Goal: Task Accomplishment & Management: Manage account settings

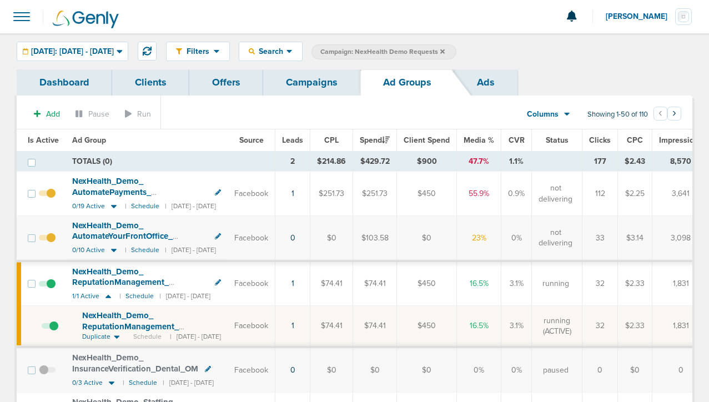
click at [312, 83] on link "Campaigns" at bounding box center [311, 82] width 97 height 26
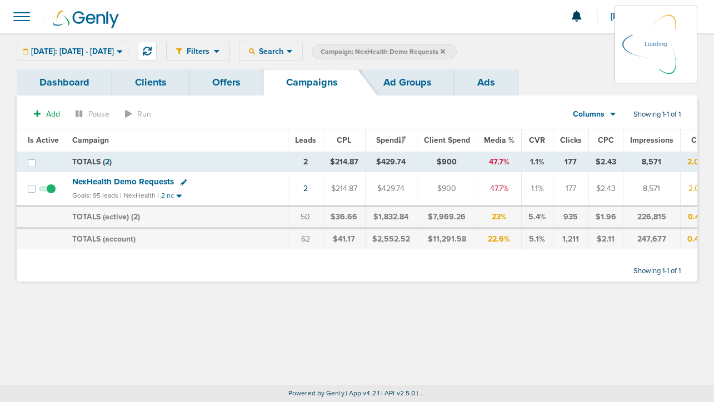
click at [445, 50] on icon at bounding box center [442, 51] width 4 height 4
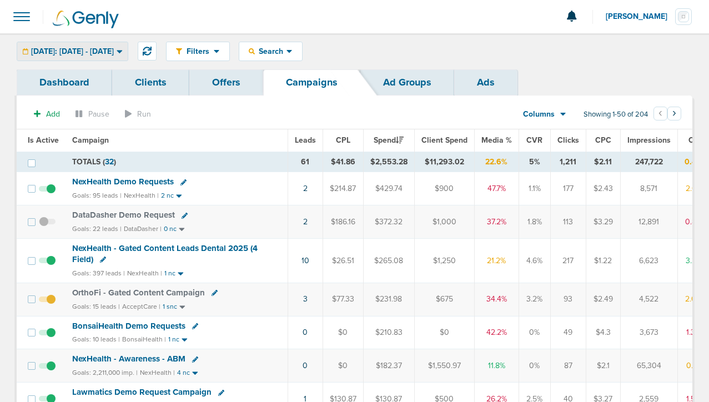
click at [103, 43] on div "[DATE]: [DATE] - [DATE]" at bounding box center [72, 51] width 111 height 18
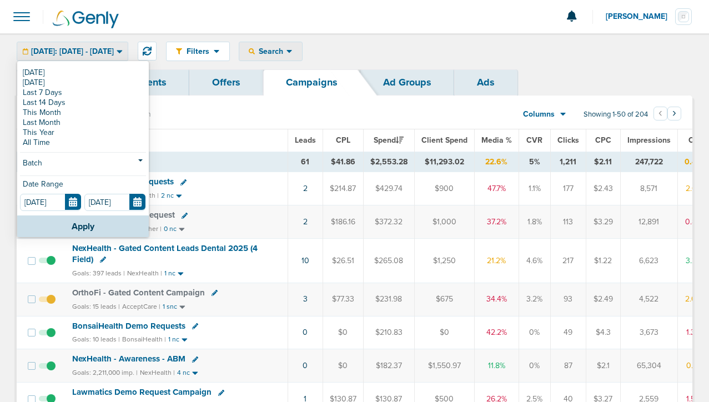
click at [287, 54] on span "Search" at bounding box center [271, 51] width 32 height 9
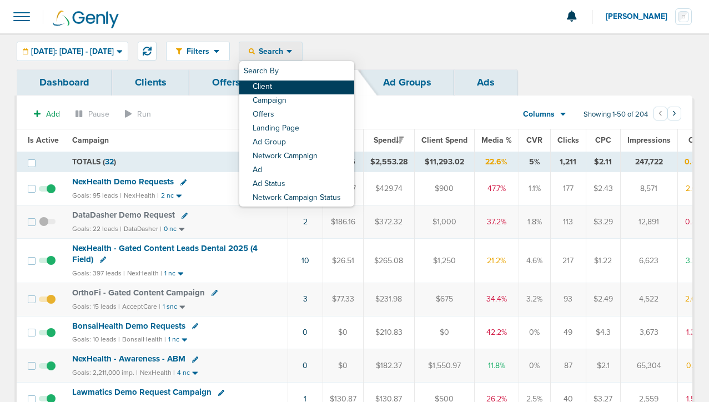
click at [313, 87] on link "Client" at bounding box center [296, 88] width 115 height 14
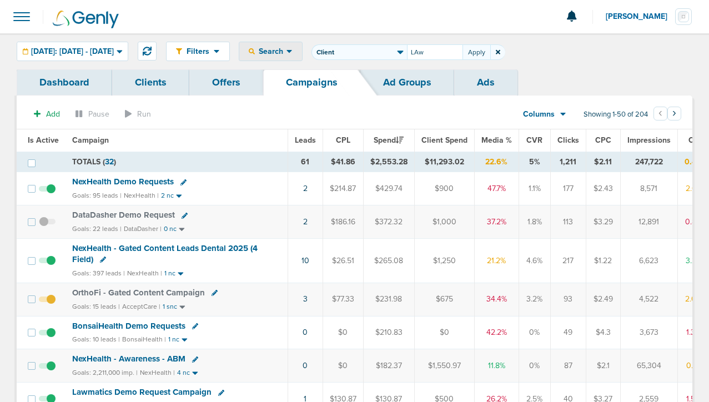
type input "LAw"
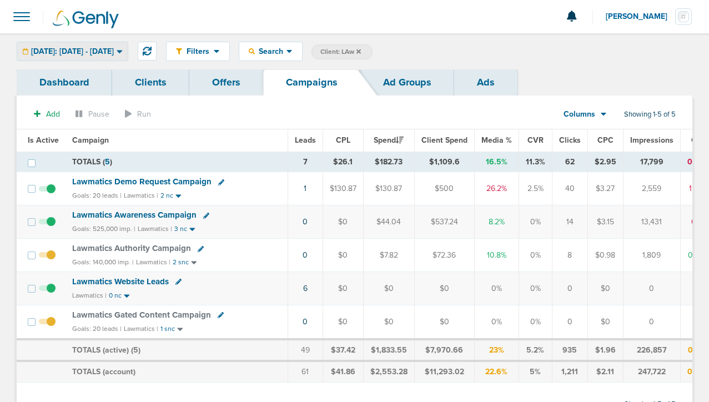
click at [84, 53] on span "[DATE]: [DATE] - [DATE]" at bounding box center [72, 52] width 83 height 8
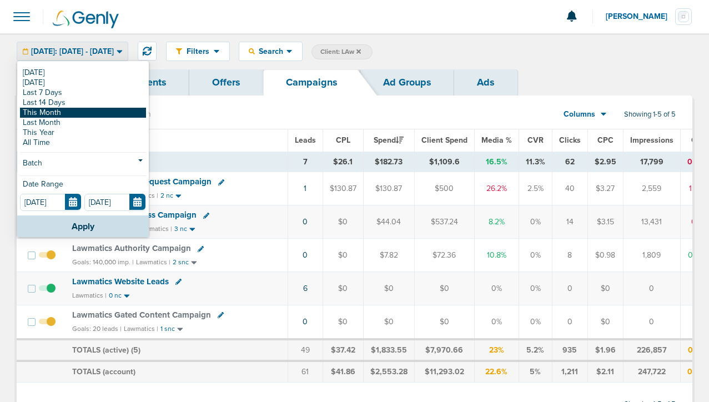
click at [72, 108] on link "This Month" at bounding box center [83, 113] width 126 height 10
type input "[DATE]"
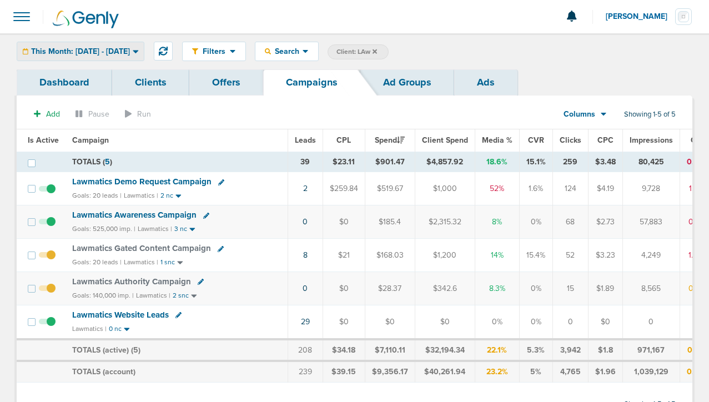
click at [104, 48] on span "This Month: [DATE] - [DATE]" at bounding box center [80, 52] width 99 height 8
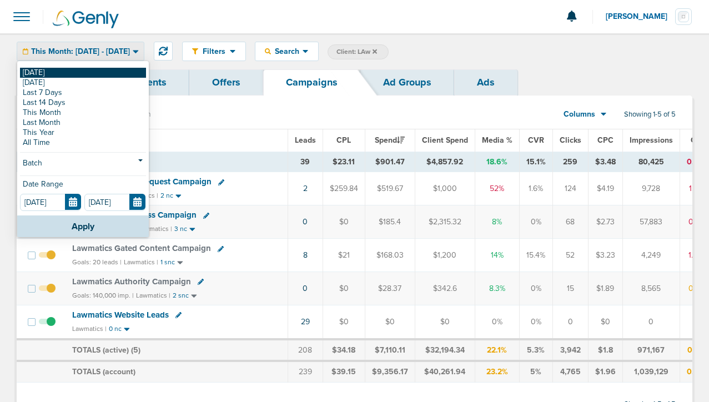
click at [100, 73] on link "[DATE]" at bounding box center [83, 73] width 126 height 10
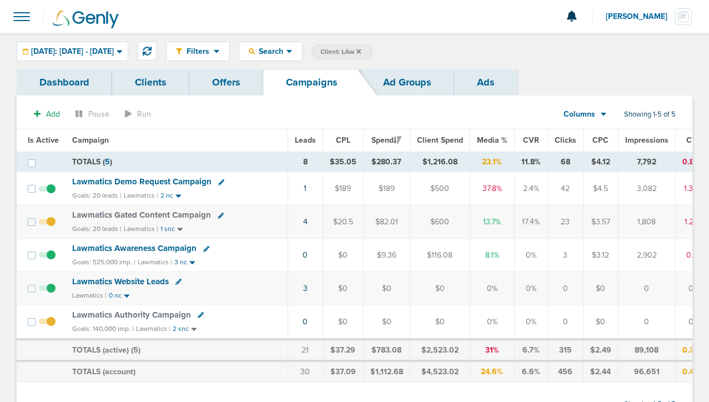
click at [218, 214] on icon at bounding box center [221, 216] width 6 height 6
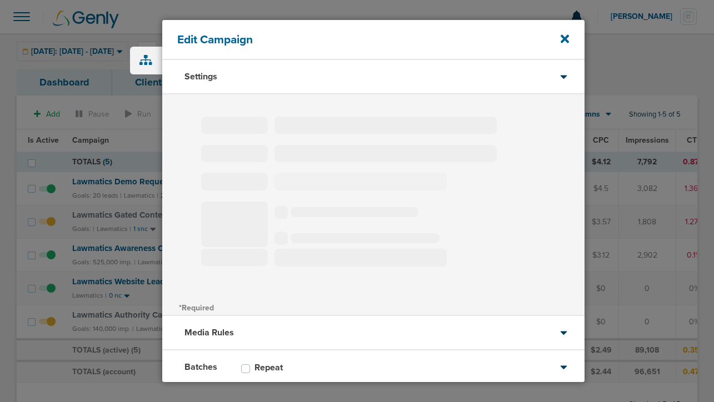
type input "Lawmatics Gated Content Campaign"
select select "Leads"
radio input "true"
select select "readOnly"
select select "1"
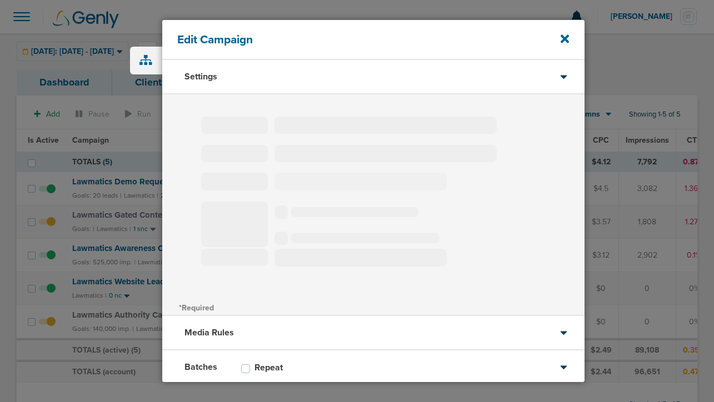
select select "2"
select select "3"
select select "4"
select select "6"
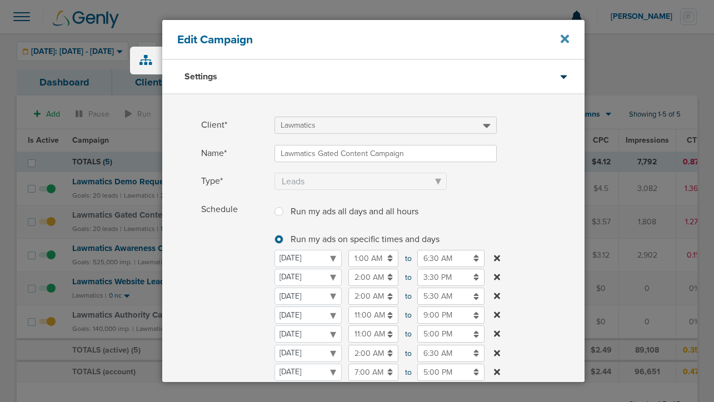
click at [562, 38] on icon at bounding box center [564, 39] width 8 height 12
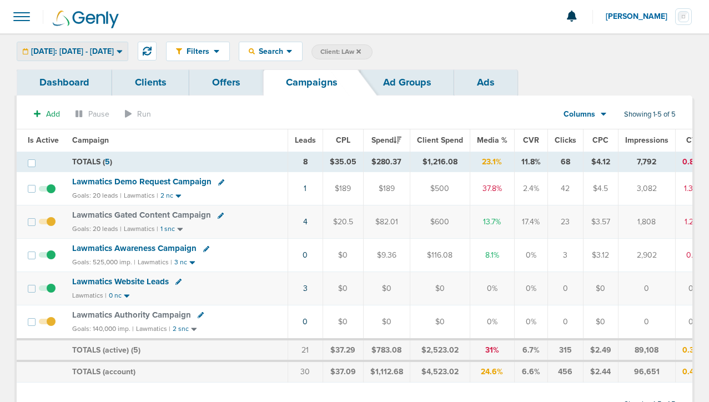
click at [112, 54] on span "[DATE]: [DATE] - [DATE]" at bounding box center [72, 52] width 83 height 8
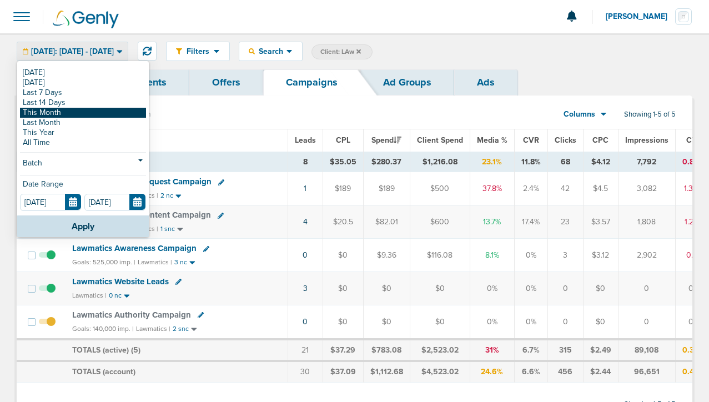
click at [94, 114] on link "This Month" at bounding box center [83, 113] width 126 height 10
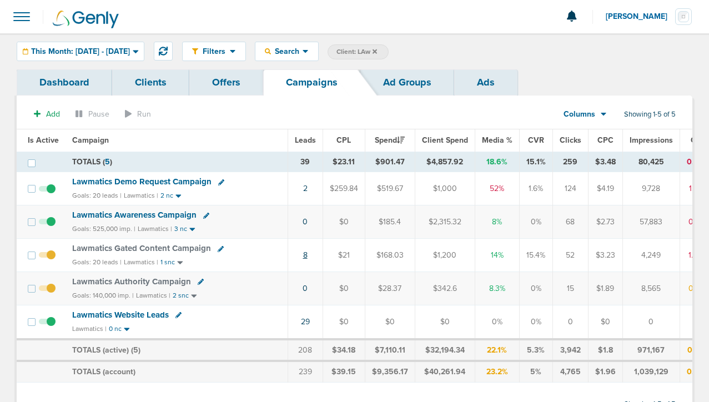
click at [304, 256] on link "8" at bounding box center [305, 254] width 4 height 9
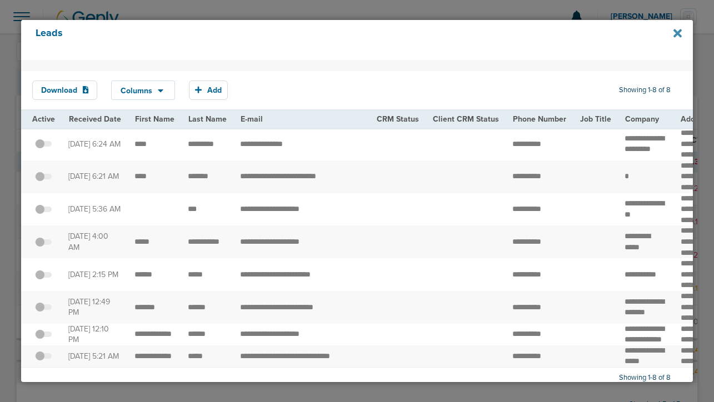
click at [676, 32] on icon at bounding box center [677, 33] width 8 height 8
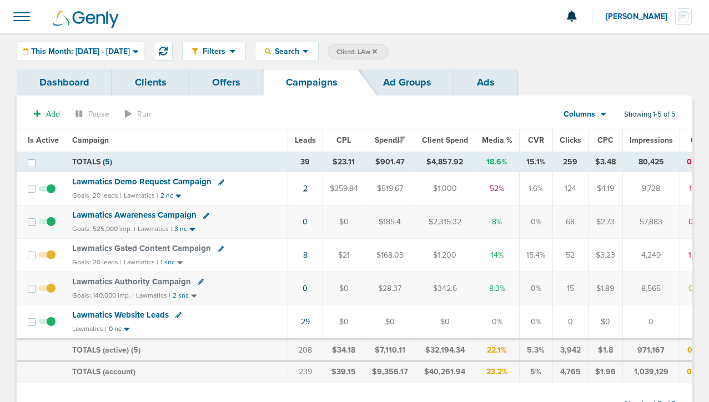
click at [304, 188] on link "2" at bounding box center [305, 188] width 4 height 9
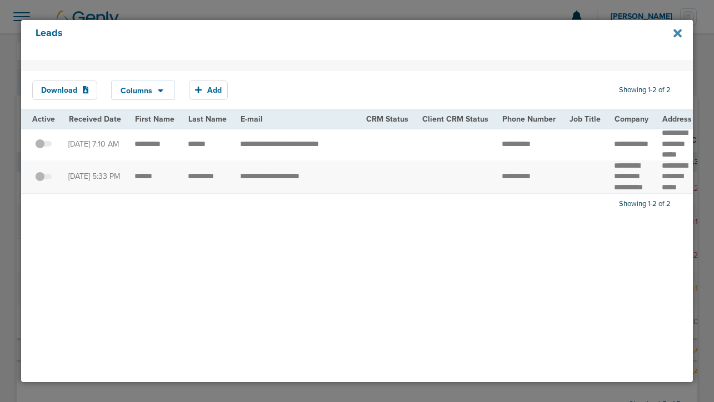
click at [678, 31] on icon at bounding box center [677, 33] width 8 height 8
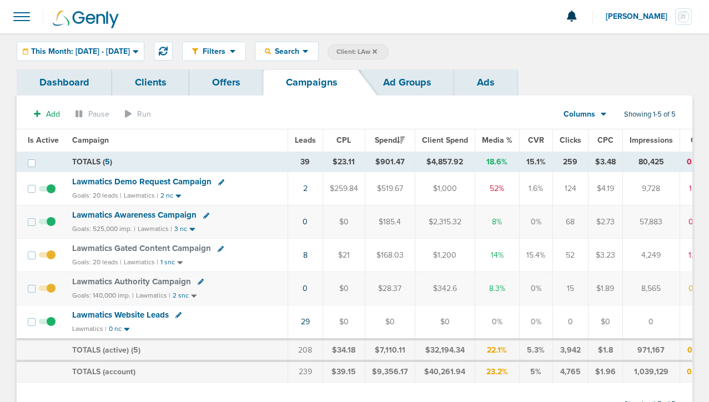
click at [377, 50] on icon at bounding box center [375, 51] width 4 height 4
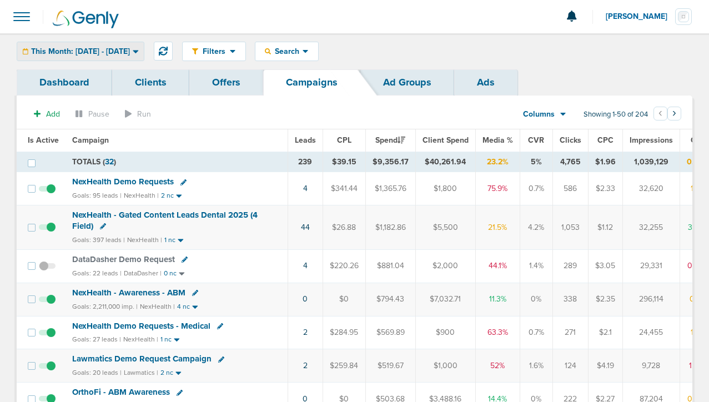
click at [130, 52] on span "This Month: [DATE] - [DATE]" at bounding box center [80, 52] width 99 height 8
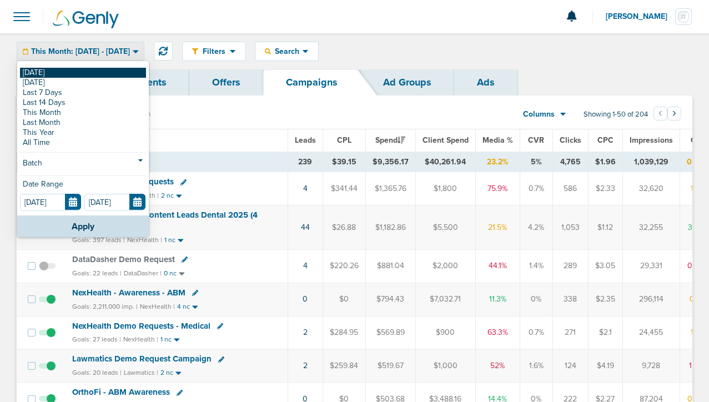
click at [127, 71] on link "[DATE]" at bounding box center [83, 73] width 126 height 10
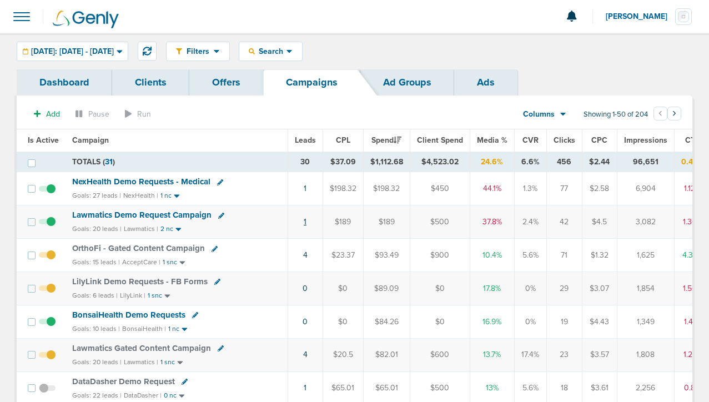
click at [304, 222] on link "1" at bounding box center [305, 221] width 3 height 9
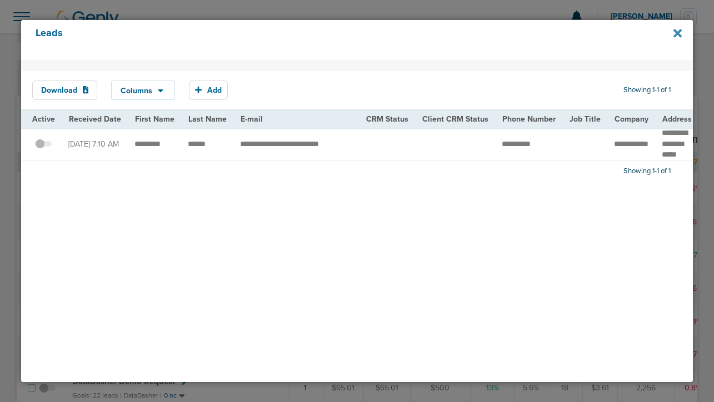
click at [676, 32] on icon at bounding box center [677, 33] width 8 height 8
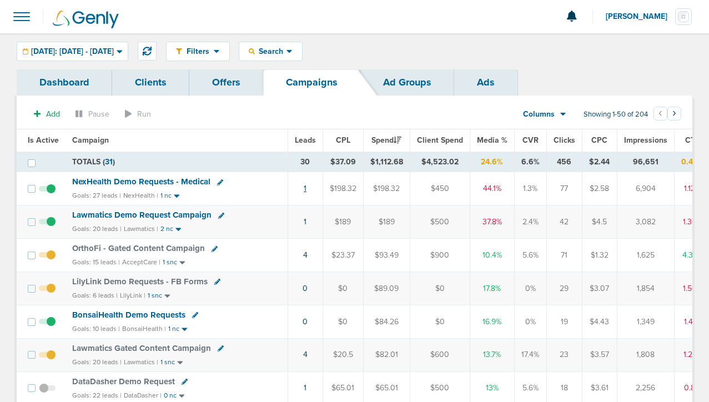
click at [304, 189] on link "1" at bounding box center [305, 188] width 3 height 9
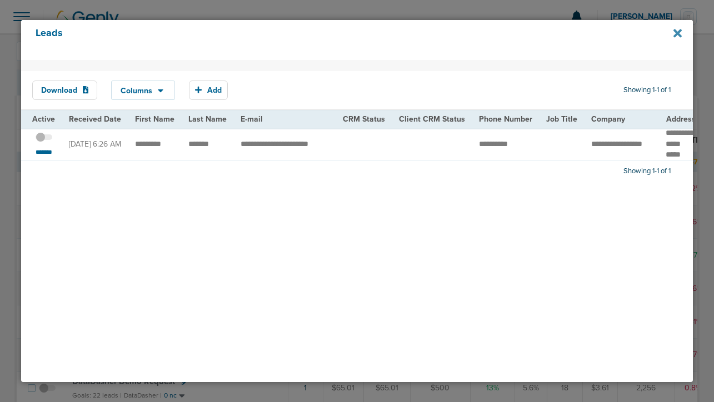
click at [677, 32] on icon at bounding box center [677, 33] width 8 height 8
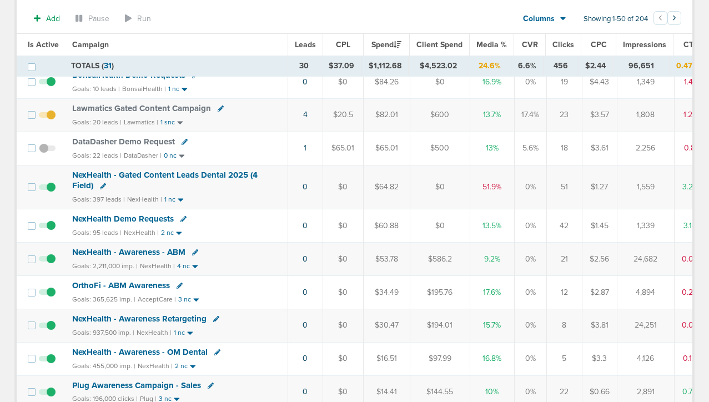
scroll to position [243, 0]
click at [131, 217] on span "NexHealth Demo Requests" at bounding box center [123, 218] width 102 height 10
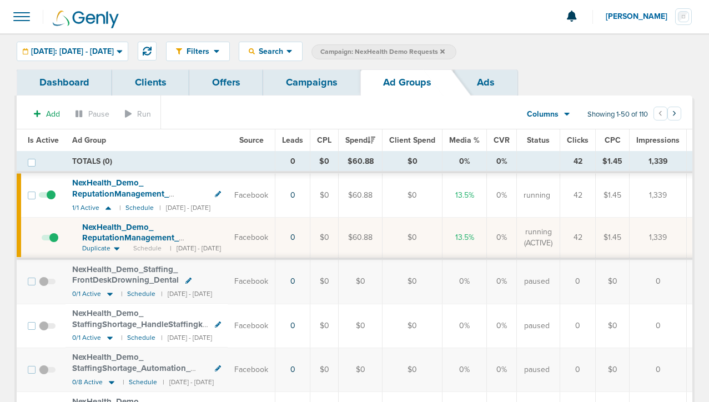
click at [187, 229] on span "NexHealth_ Demo_ ReputationManagement_ FrontOffice_ Dental_ [DATE]?id=183&cmp_ …" at bounding box center [135, 243] width 106 height 43
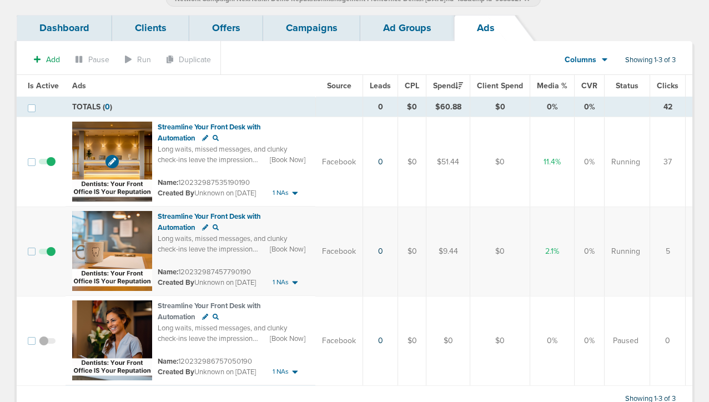
click at [127, 137] on img at bounding box center [112, 162] width 80 height 80
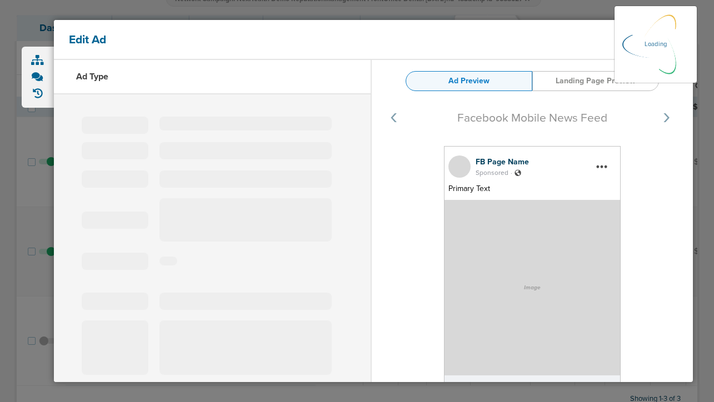
select select "learn_more"
type input "120232987535190190"
type input "Streamline Your Front Desk with Automation"
type textarea "Long waits, missed messages, and clunky check-ins leave the impression that you…"
select select "book_travel"
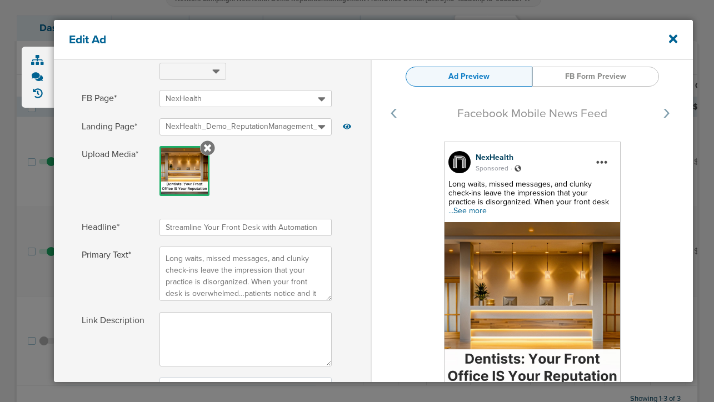
scroll to position [138, 0]
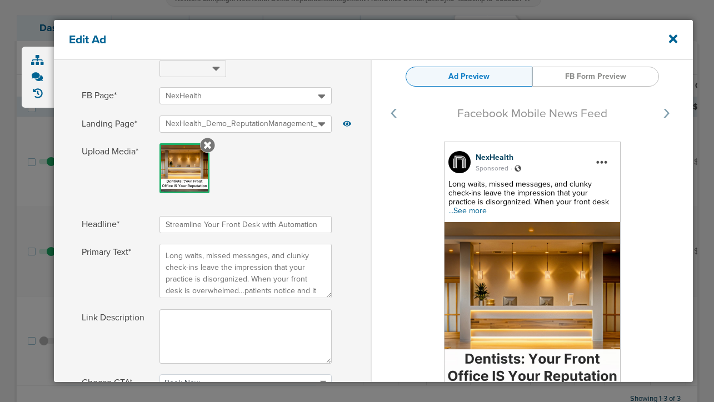
click at [640, 239] on div "NexHealth Sponsored . Long waits, missed messages, and clunky check-ins leave t…" at bounding box center [532, 311] width 321 height 339
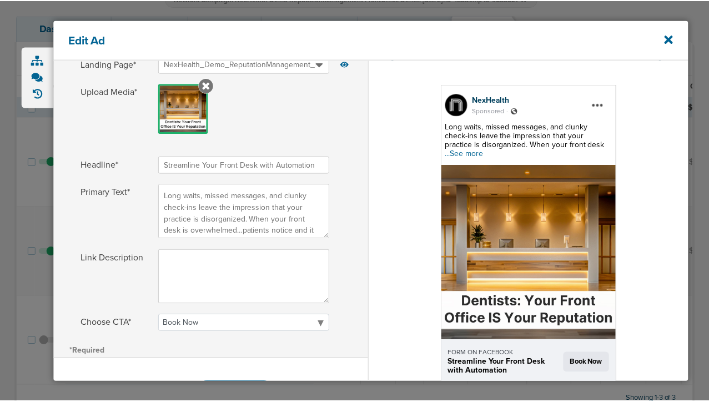
scroll to position [210, 0]
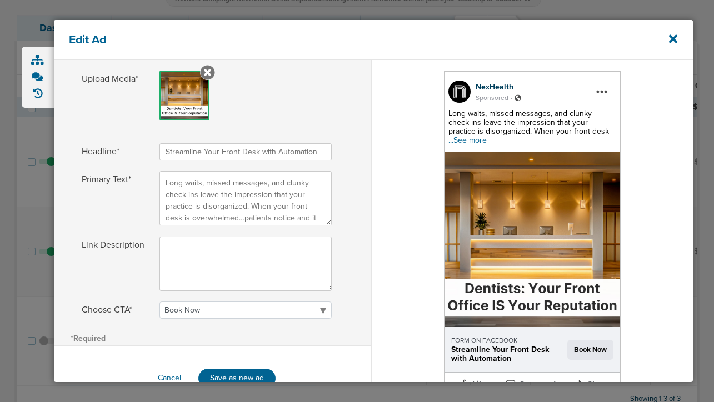
click at [487, 138] on span "...See more" at bounding box center [467, 140] width 38 height 9
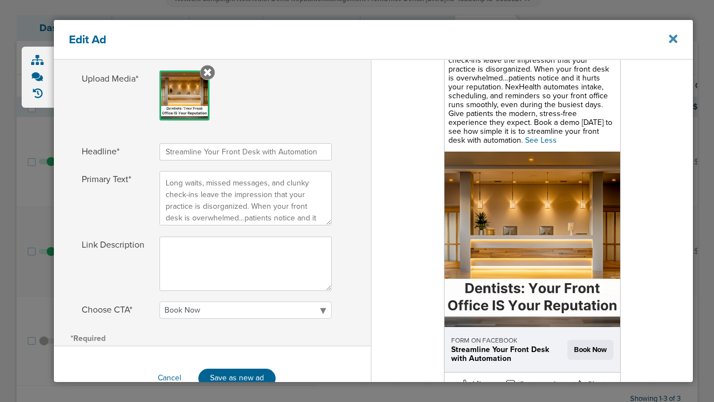
click at [675, 39] on icon at bounding box center [673, 39] width 8 height 12
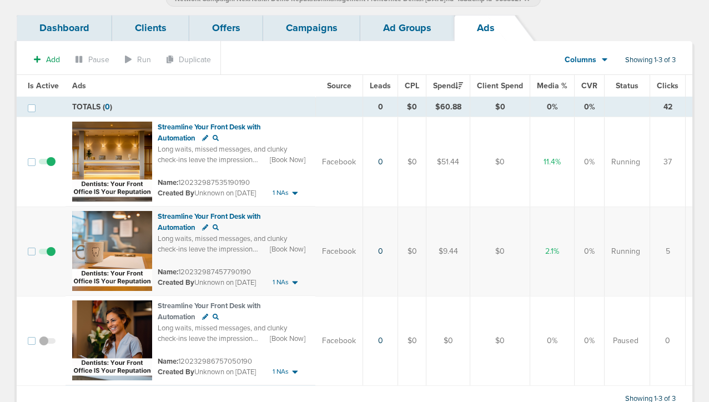
click at [313, 21] on link "Campaigns" at bounding box center [311, 28] width 97 height 26
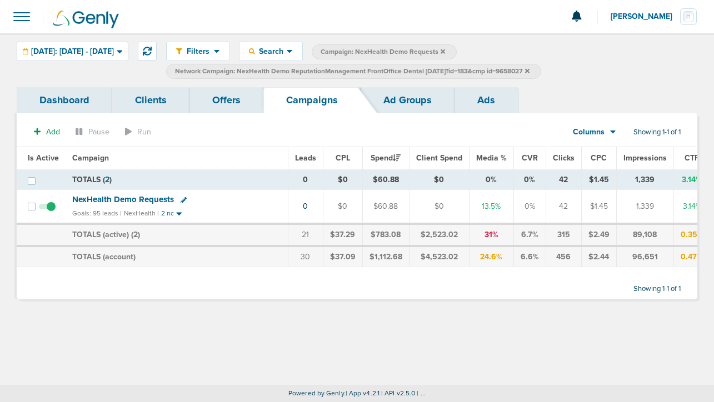
click at [529, 68] on icon at bounding box center [527, 71] width 4 height 7
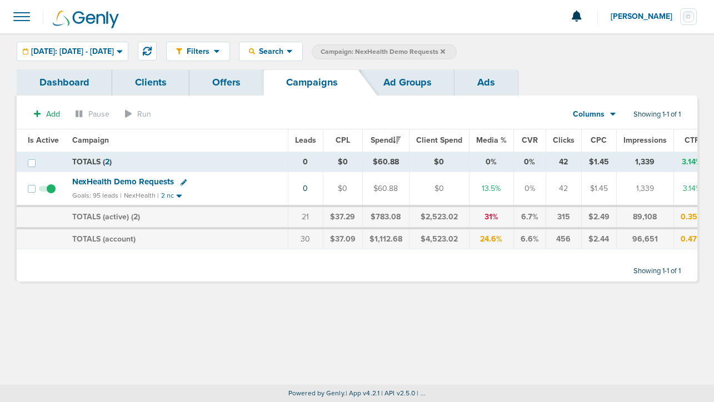
click at [445, 52] on icon at bounding box center [442, 51] width 4 height 4
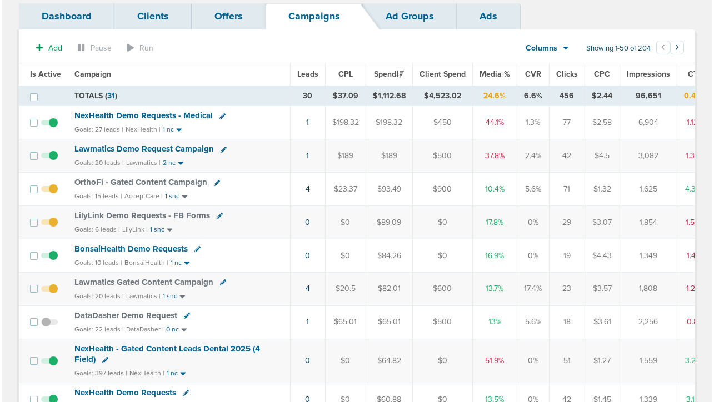
scroll to position [73, 0]
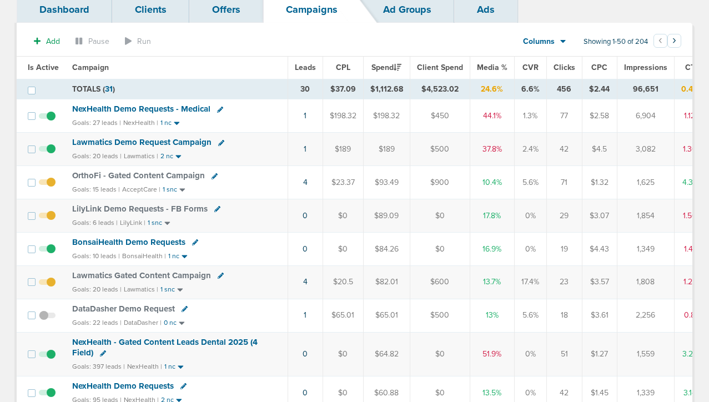
click at [218, 275] on icon at bounding box center [221, 276] width 6 height 6
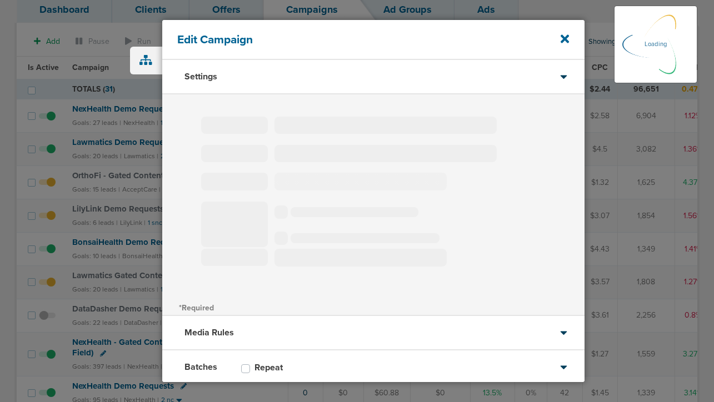
select select "1"
select select "2"
select select "3"
select select "4"
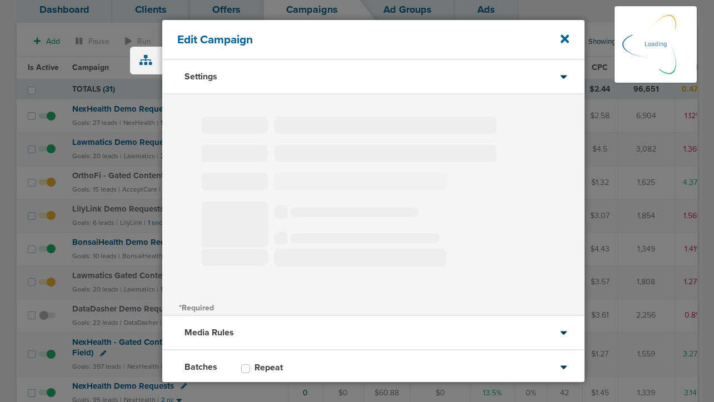
select select "6"
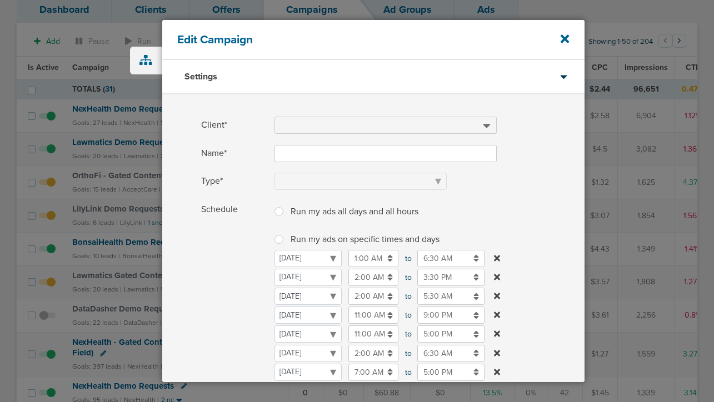
type input "Lawmatics Gated Content Campaign"
select select "Leads"
radio input "true"
select select "readOnly"
click at [562, 36] on icon at bounding box center [564, 38] width 8 height 8
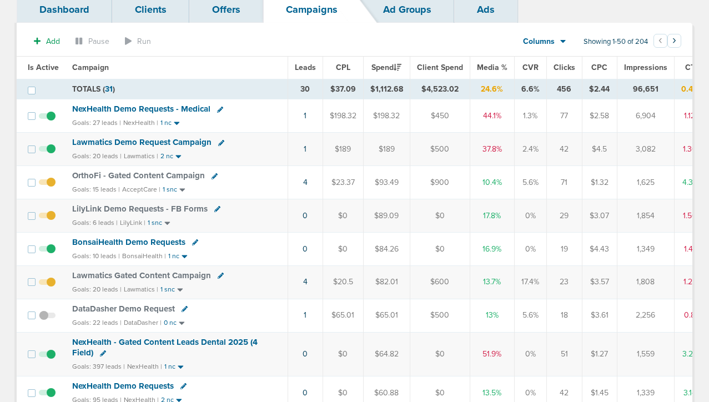
click at [218, 275] on icon at bounding box center [221, 276] width 6 height 6
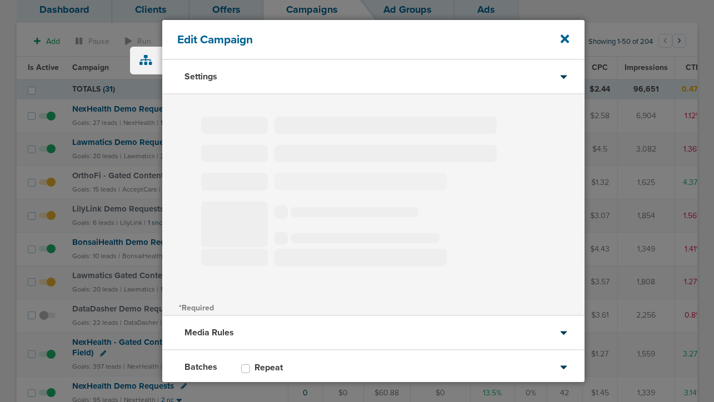
type input "Lawmatics Gated Content Campaign"
select select "Leads"
radio input "true"
select select "readOnly"
type input "25"
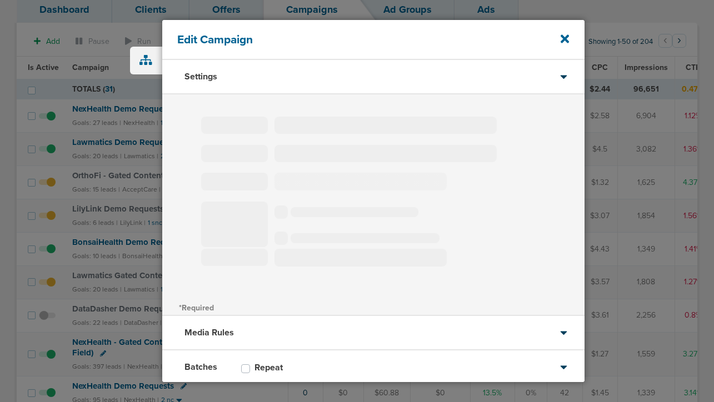
select select "1"
select select "2"
select select "3"
select select "4"
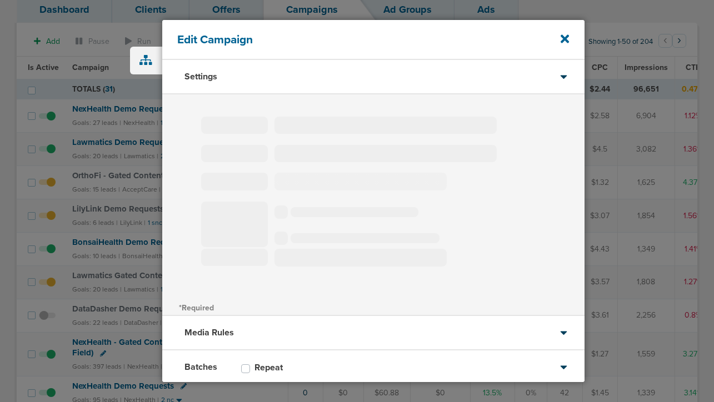
select select "6"
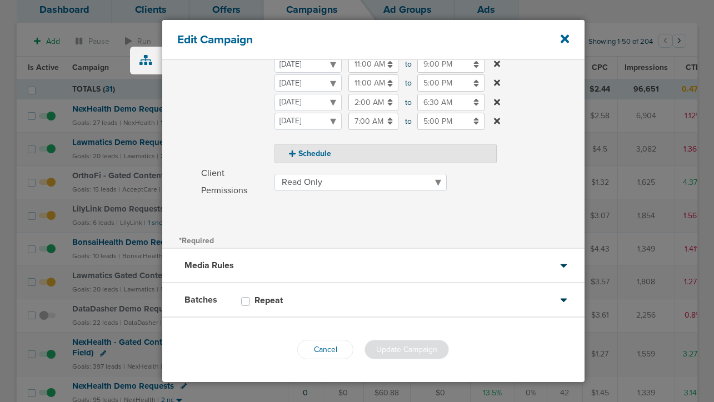
click at [254, 268] on icon at bounding box center [251, 265] width 7 height 7
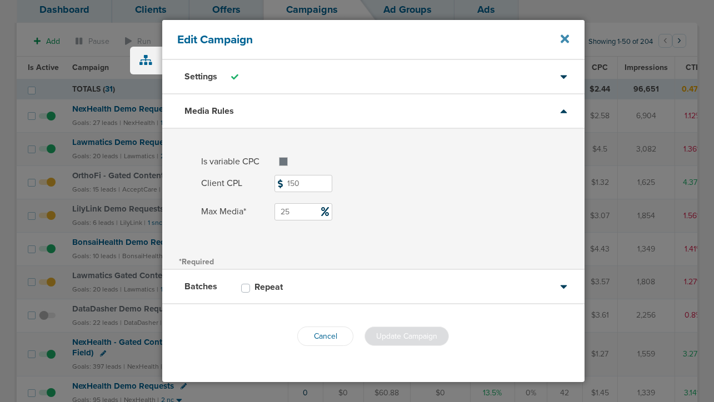
click at [564, 38] on icon at bounding box center [564, 38] width 8 height 8
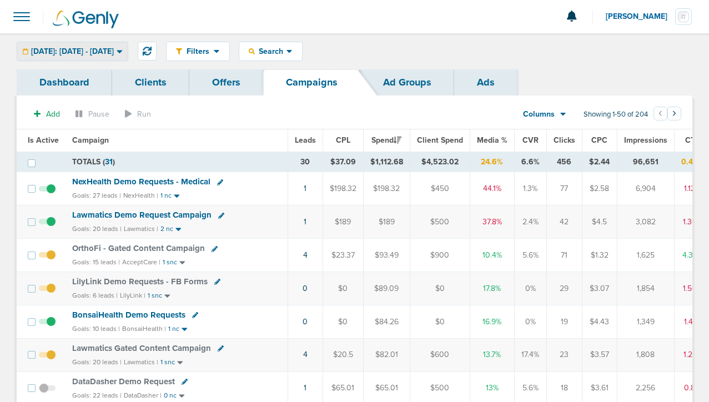
click at [106, 51] on span "[DATE]: [DATE] - [DATE]" at bounding box center [72, 52] width 83 height 8
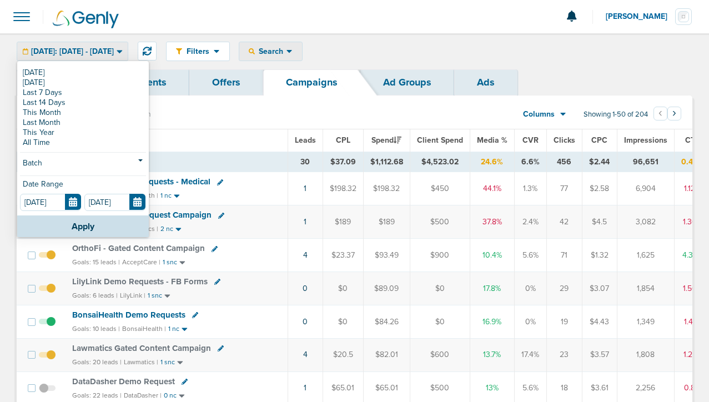
click at [284, 56] on div "Search" at bounding box center [270, 51] width 63 height 18
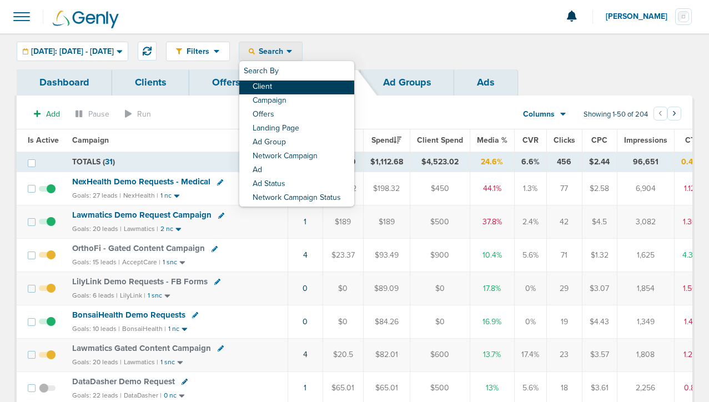
click at [297, 89] on link "Client" at bounding box center [296, 88] width 115 height 14
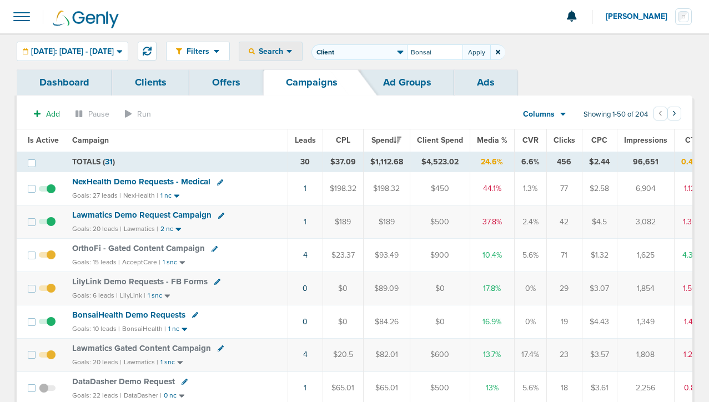
type input "Bonsai"
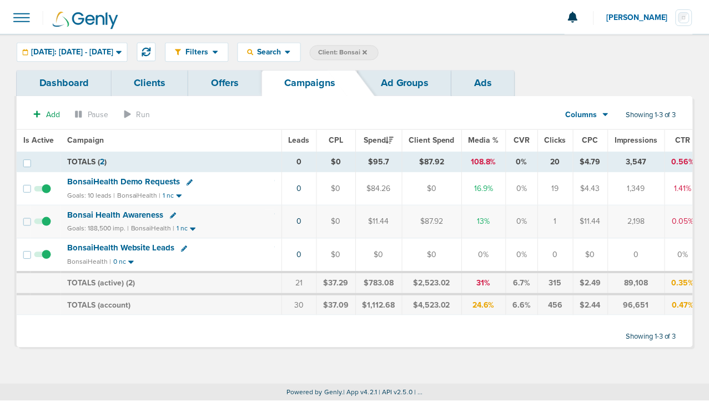
scroll to position [0, 3]
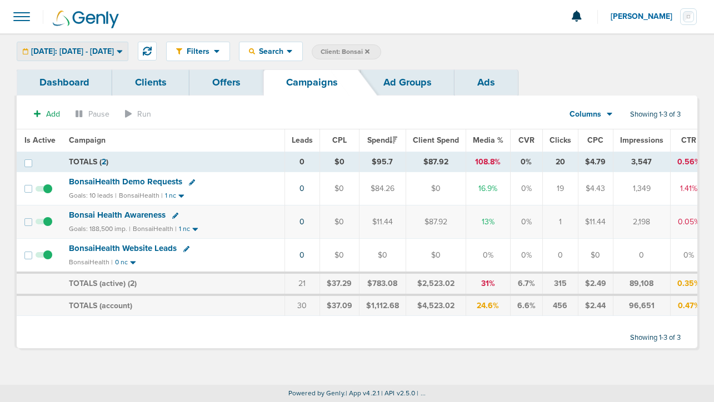
click at [91, 56] on div "[DATE]: [DATE] - [DATE]" at bounding box center [72, 51] width 111 height 18
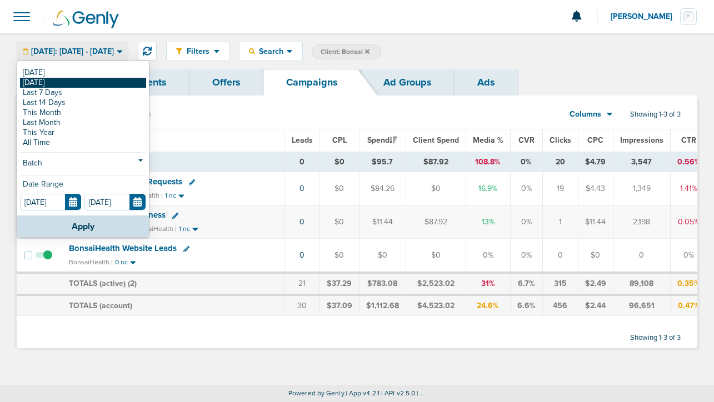
click at [82, 82] on link "[DATE]" at bounding box center [83, 83] width 126 height 10
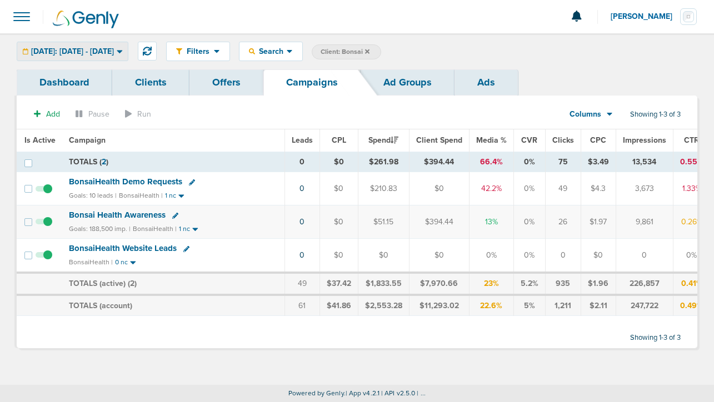
click at [93, 51] on span "[DATE]: [DATE] - [DATE]" at bounding box center [72, 52] width 83 height 8
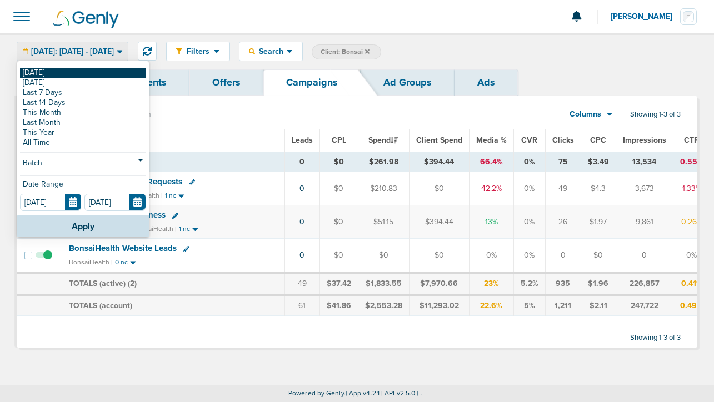
click at [82, 73] on link "[DATE]" at bounding box center [83, 73] width 126 height 10
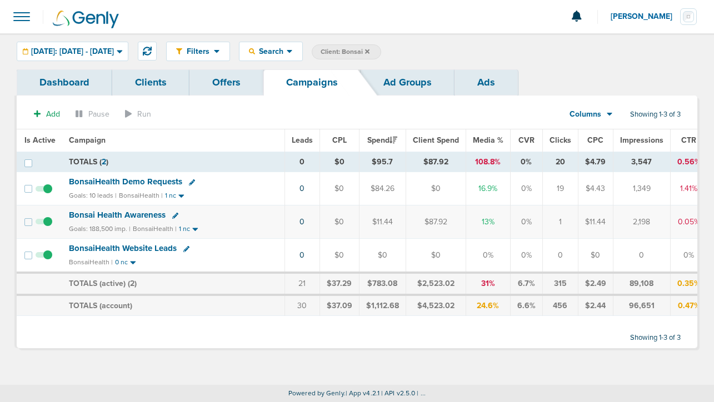
click at [369, 51] on icon at bounding box center [367, 51] width 4 height 4
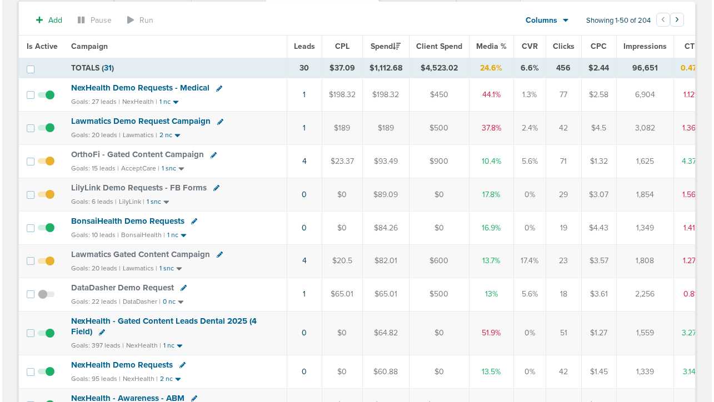
scroll to position [94, 0]
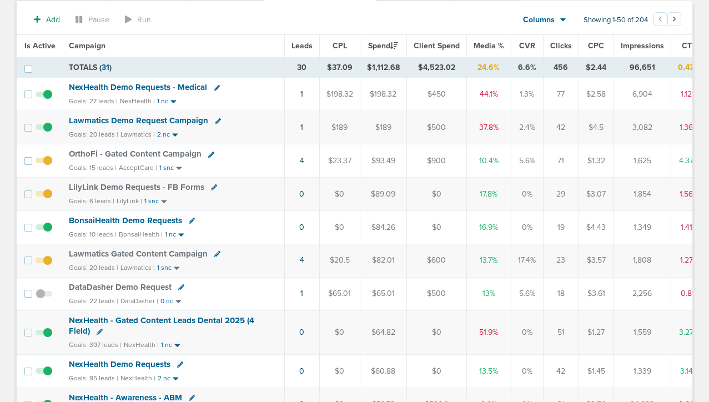
click at [215, 256] on icon at bounding box center [217, 254] width 6 height 6
select select
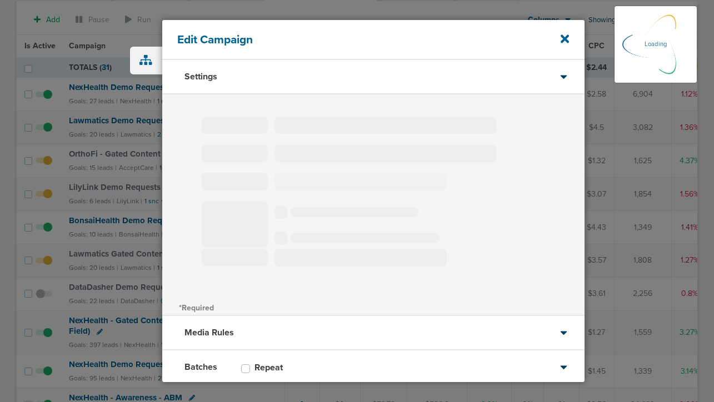
type input "Lawmatics Gated Content Campaign"
select select "Leads"
radio input "true"
select select "readOnly"
select select "1"
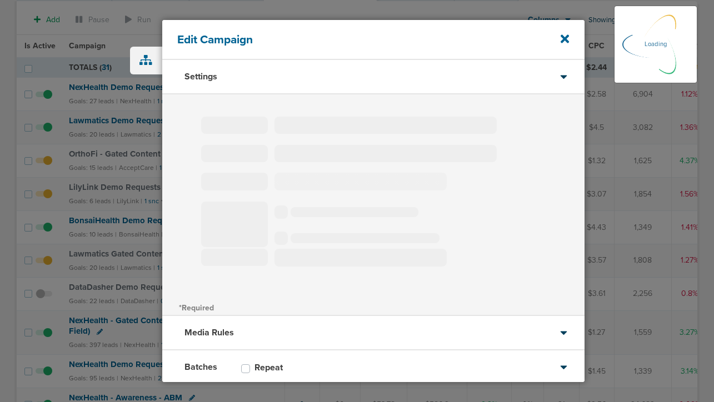
select select "2"
select select "3"
select select "4"
select select "6"
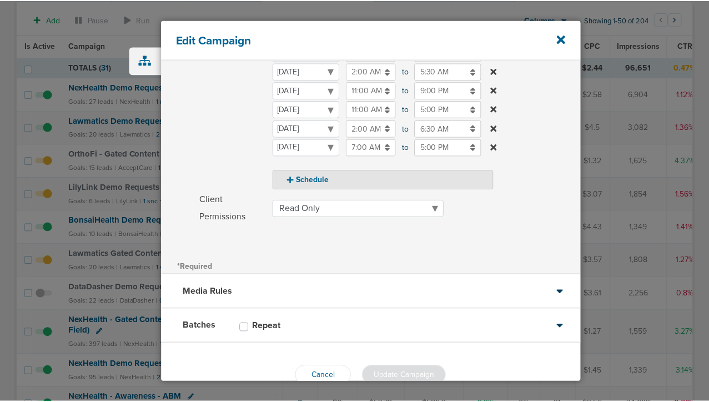
scroll to position [251, 0]
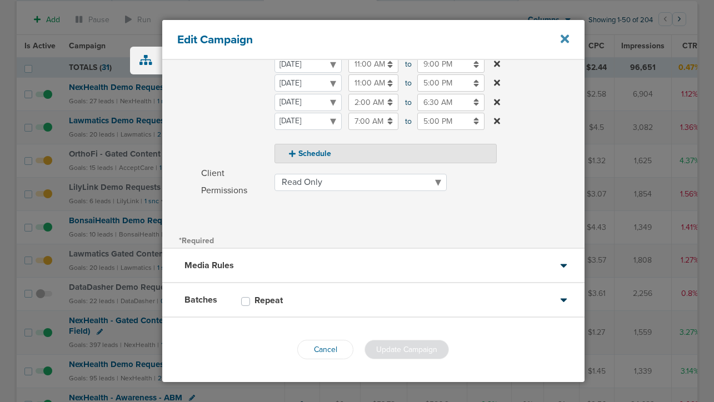
click at [568, 38] on icon at bounding box center [564, 39] width 8 height 12
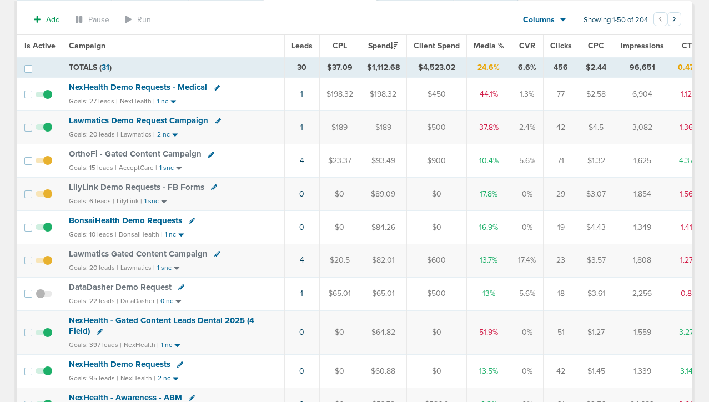
click at [187, 254] on span "Lawmatics Gated Content Campaign" at bounding box center [138, 254] width 139 height 10
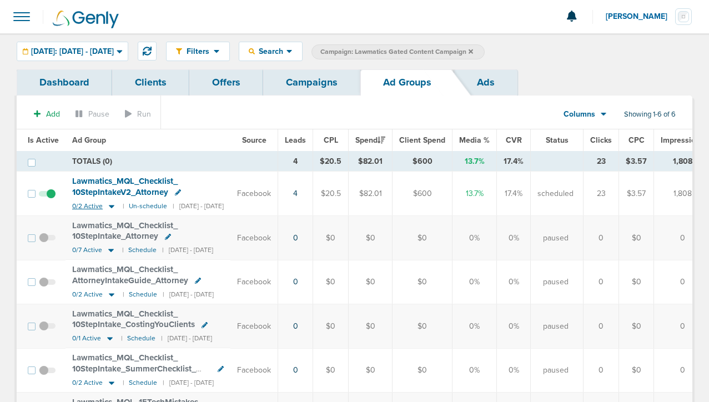
click at [113, 208] on icon at bounding box center [111, 206] width 11 height 9
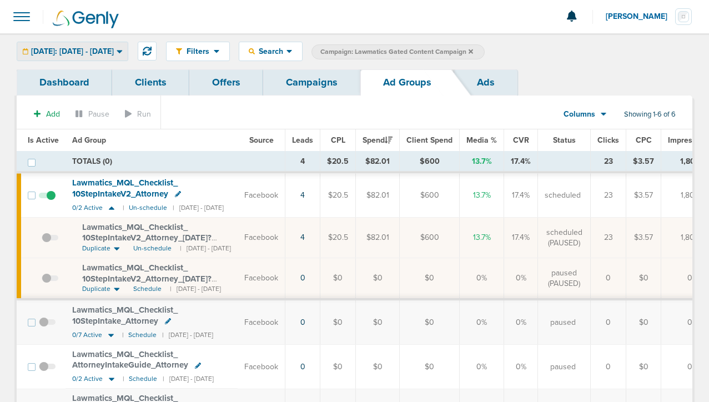
click at [87, 52] on span "[DATE]: [DATE] - [DATE]" at bounding box center [72, 52] width 83 height 8
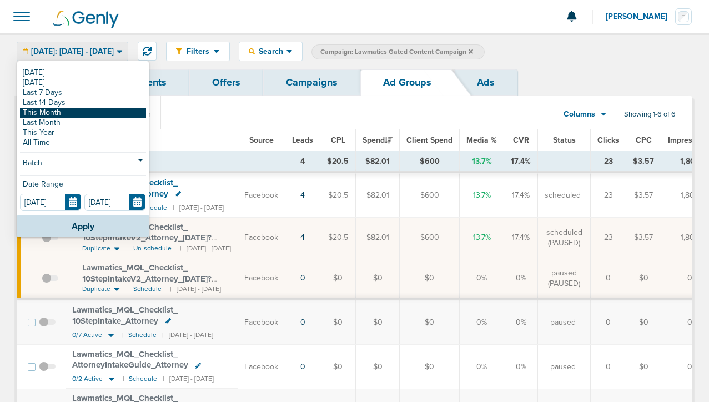
click at [66, 116] on link "This Month" at bounding box center [83, 113] width 126 height 10
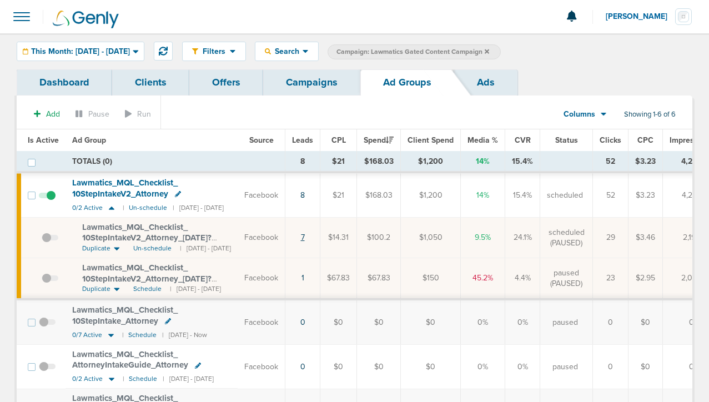
click at [305, 237] on link "7" at bounding box center [303, 237] width 4 height 9
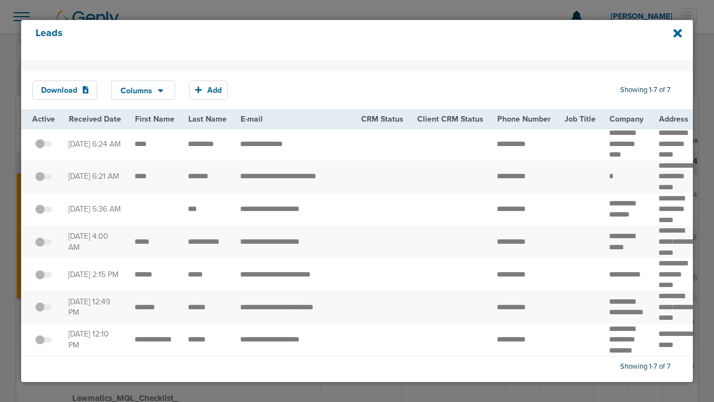
scroll to position [31, 0]
click at [46, 280] on span at bounding box center [43, 280] width 17 height 0
click at [43, 277] on input "checkbox" at bounding box center [43, 277] width 0 height 0
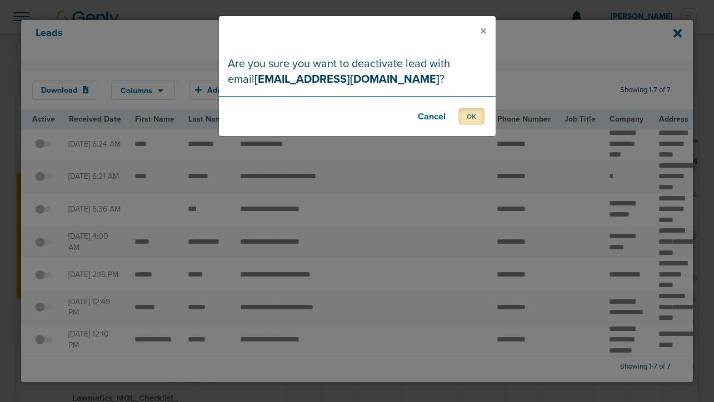
click at [467, 116] on button "OK" at bounding box center [471, 116] width 26 height 17
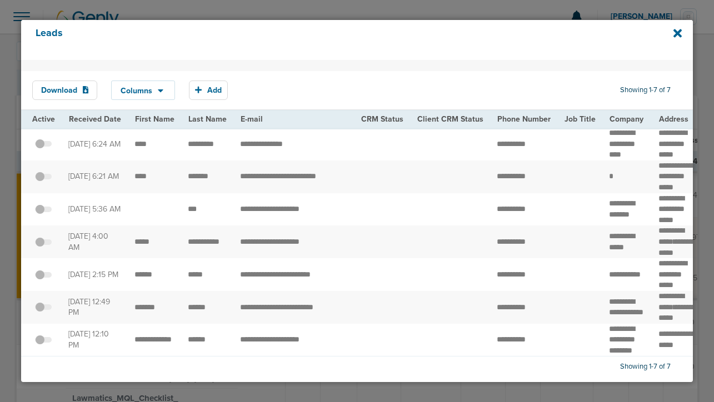
scroll to position [0, 0]
drag, startPoint x: 232, startPoint y: 220, endPoint x: 329, endPoint y: 229, distance: 97.6
click at [329, 226] on td "**********" at bounding box center [293, 209] width 121 height 33
click at [233, 174] on td "**********" at bounding box center [293, 177] width 121 height 33
click at [48, 215] on span at bounding box center [43, 215] width 17 height 0
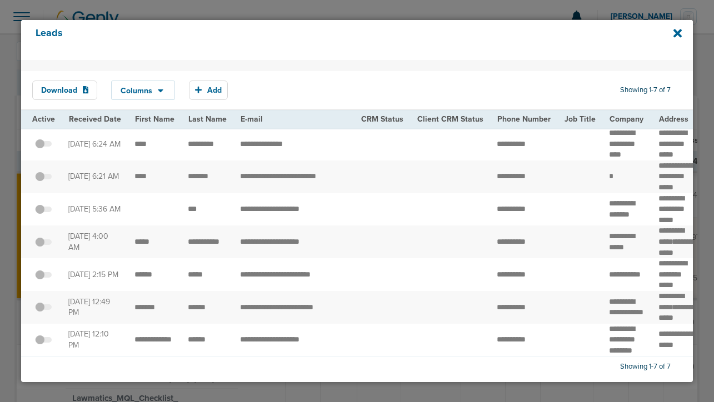
click at [43, 211] on input "checkbox" at bounding box center [43, 211] width 0 height 0
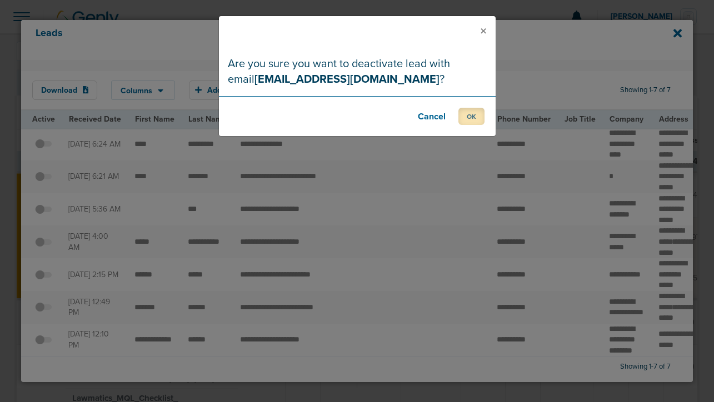
click at [476, 117] on button "OK" at bounding box center [471, 116] width 26 height 17
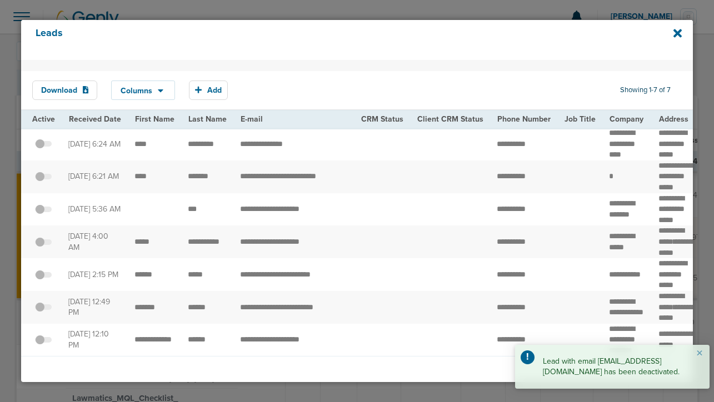
click at [47, 182] on span at bounding box center [43, 182] width 17 height 0
click at [43, 179] on input "checkbox" at bounding box center [43, 179] width 0 height 0
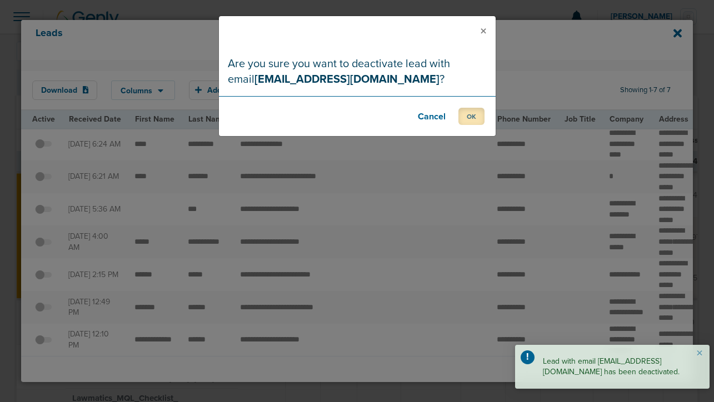
click at [474, 109] on button "OK" at bounding box center [471, 116] width 26 height 17
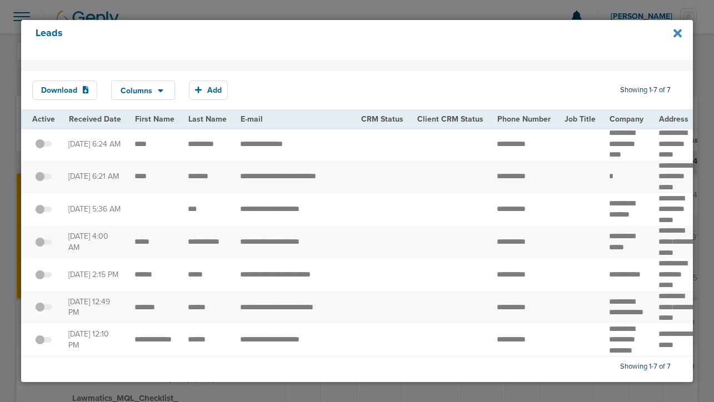
click at [678, 33] on icon at bounding box center [677, 33] width 8 height 8
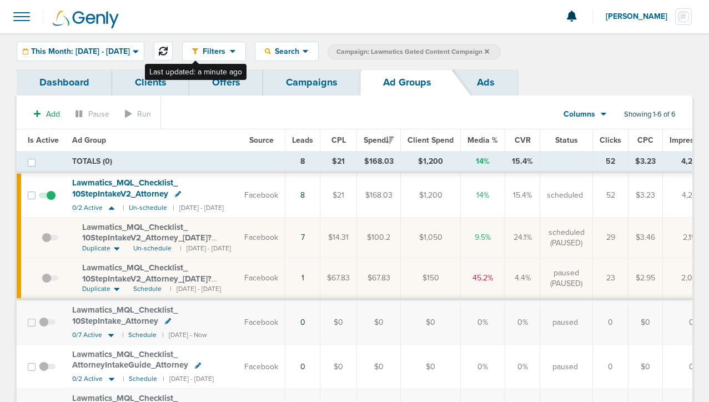
click at [168, 51] on icon at bounding box center [163, 51] width 9 height 9
click at [325, 86] on link "Campaigns" at bounding box center [311, 82] width 97 height 26
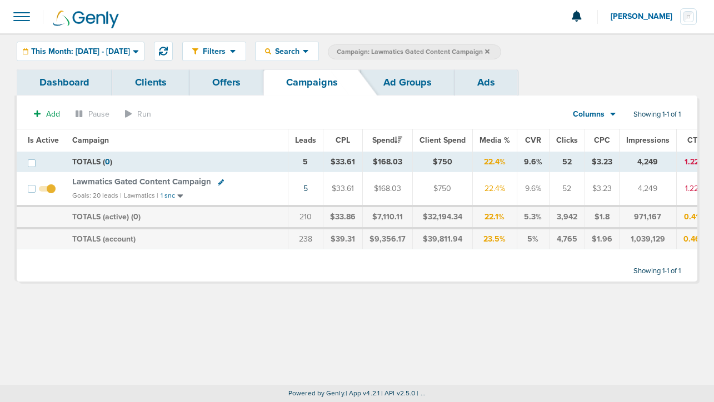
click at [489, 52] on icon at bounding box center [487, 51] width 4 height 4
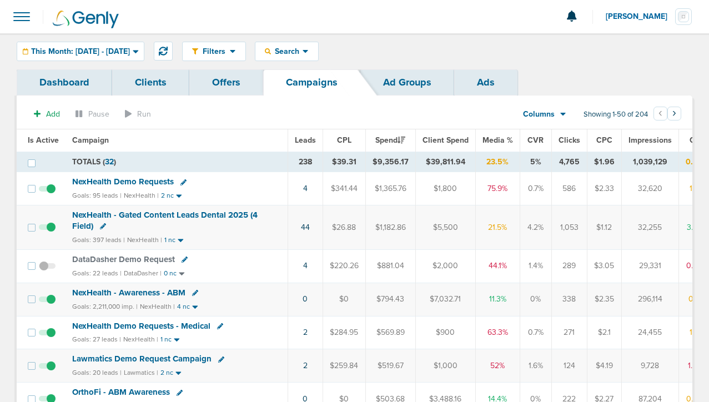
click at [121, 182] on span "NexHealth Demo Requests" at bounding box center [123, 182] width 102 height 10
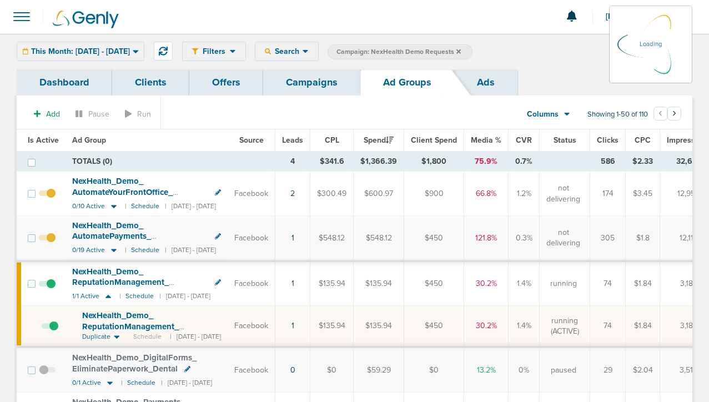
click at [90, 51] on div "This Month: [DATE] - [DATE] [DATE] [DATE] Last 7 Days Last 14 Days This Month L…" at bounding box center [81, 51] width 128 height 19
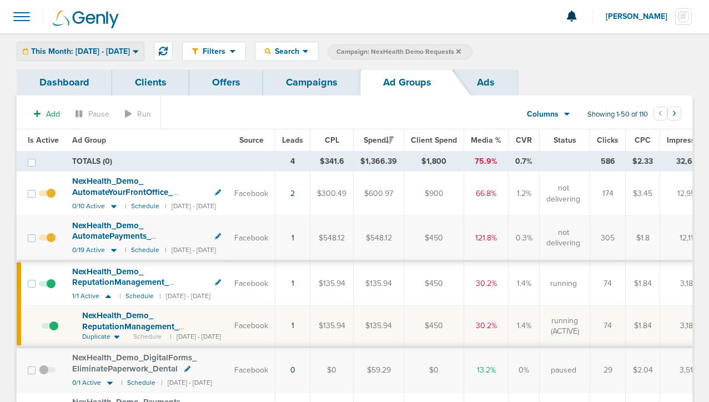
click at [99, 52] on span "This Month: [DATE] - [DATE]" at bounding box center [80, 52] width 99 height 8
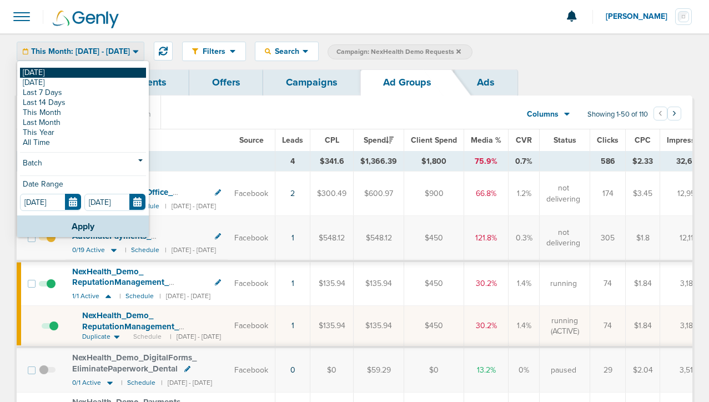
click at [91, 73] on link "[DATE]" at bounding box center [83, 73] width 126 height 10
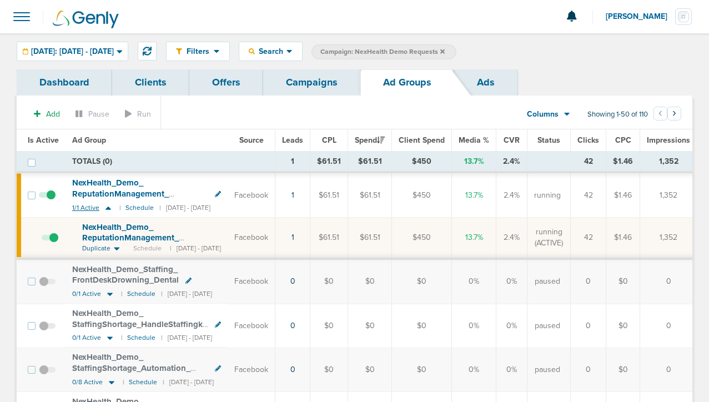
click at [108, 212] on icon at bounding box center [108, 207] width 11 height 9
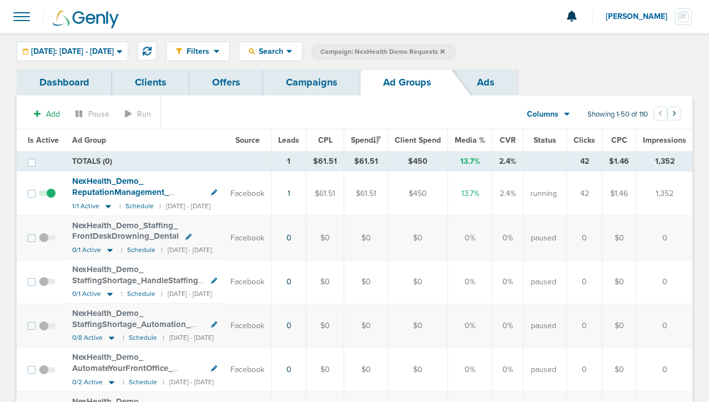
click at [321, 87] on link "Campaigns" at bounding box center [311, 82] width 97 height 26
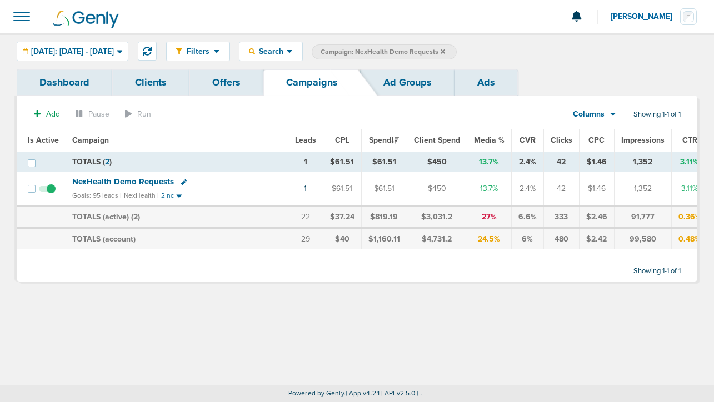
click at [445, 51] on icon at bounding box center [442, 51] width 4 height 7
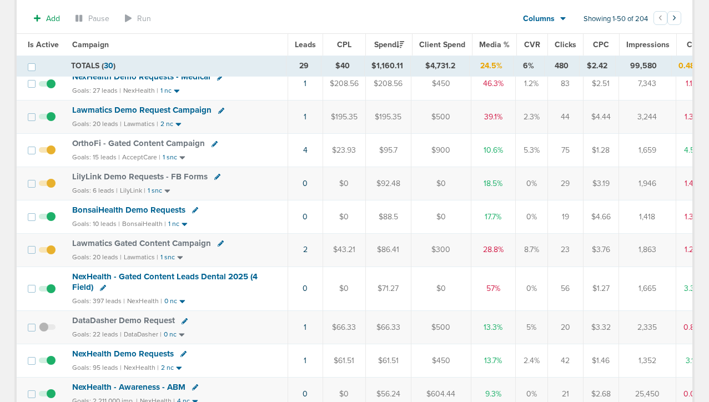
scroll to position [109, 0]
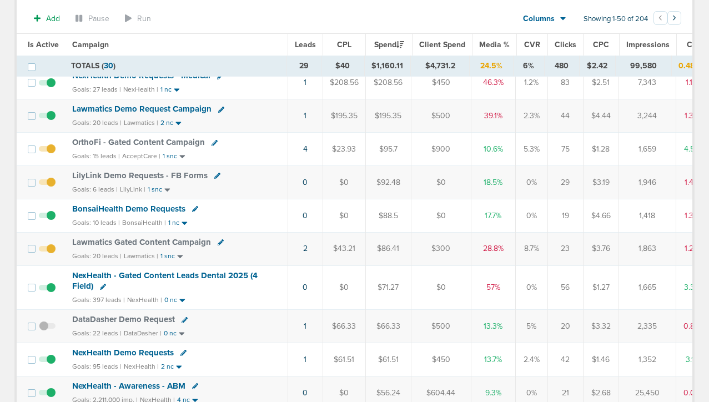
click at [204, 275] on span "NexHealth - Gated Content Leads Dental 2025 (4 Field)" at bounding box center [165, 280] width 186 height 21
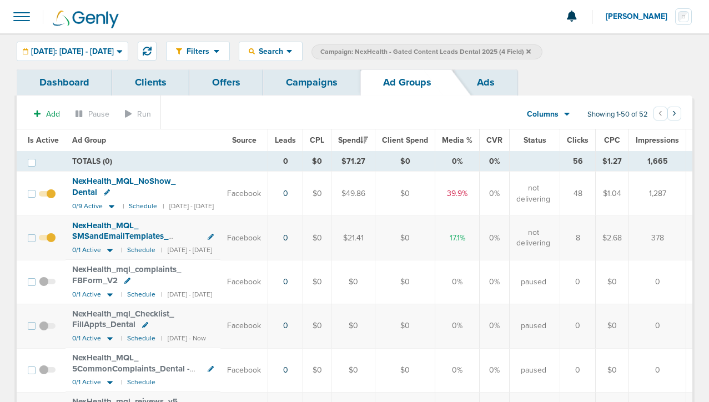
click at [313, 79] on link "Campaigns" at bounding box center [311, 82] width 97 height 26
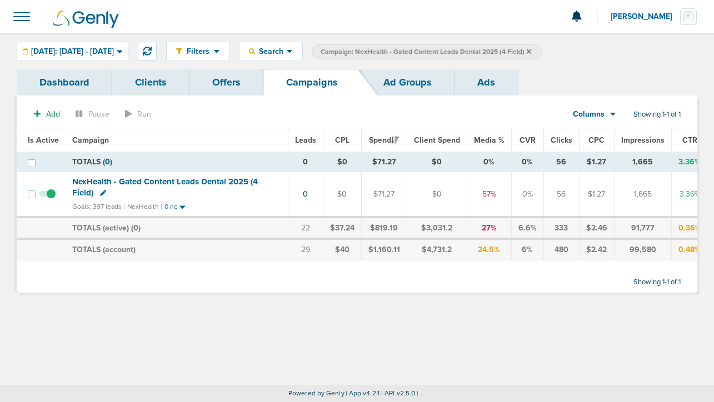
click at [543, 51] on label "Campaign: NexHealth - Gated Content Leads Dental 2025 (4 Field)" at bounding box center [427, 51] width 231 height 15
click at [543, 47] on label "Campaign: NexHealth - Gated Content Leads Dental 2025 (4 Field)" at bounding box center [427, 51] width 231 height 15
click at [531, 51] on icon at bounding box center [529, 51] width 4 height 4
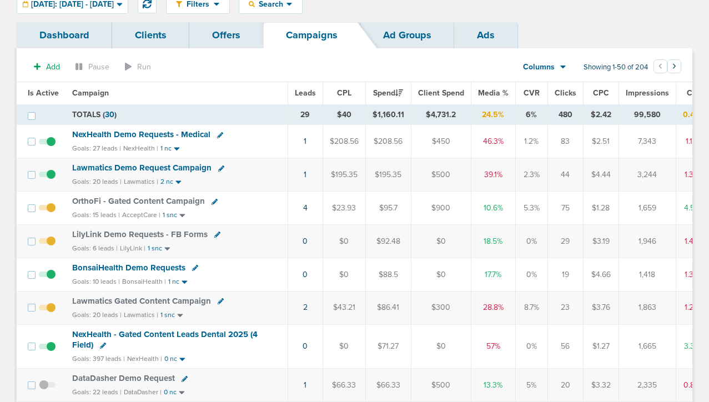
scroll to position [48, 0]
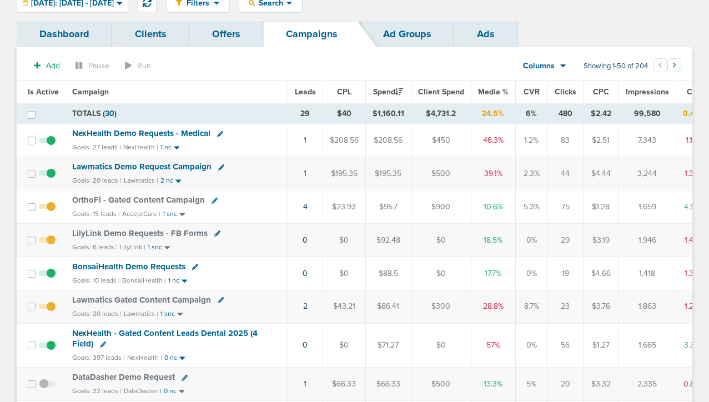
click at [159, 201] on span "OrthoFi - Gated Content Campaign" at bounding box center [138, 200] width 133 height 10
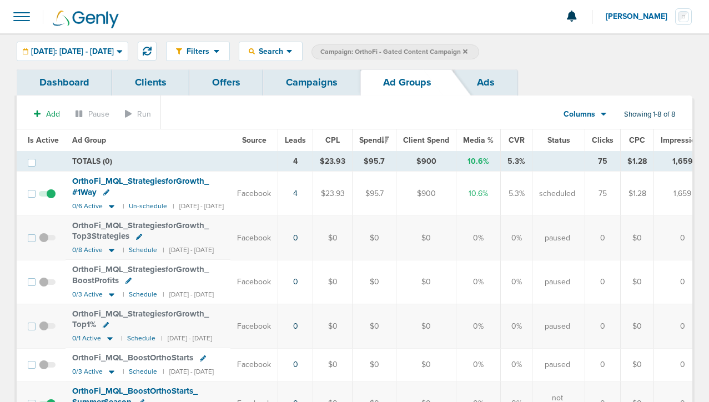
click at [318, 79] on link "Campaigns" at bounding box center [311, 82] width 97 height 26
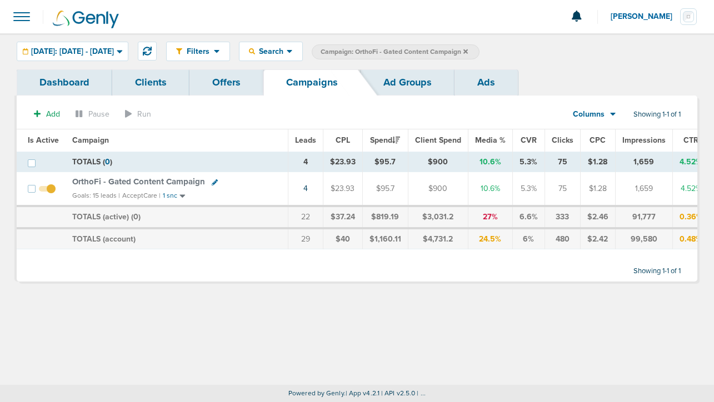
click at [468, 50] on icon at bounding box center [465, 51] width 4 height 4
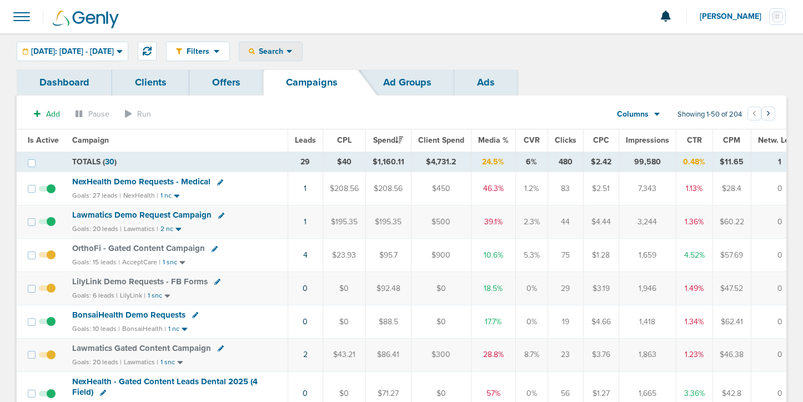
click at [287, 56] on span "Search" at bounding box center [271, 51] width 32 height 9
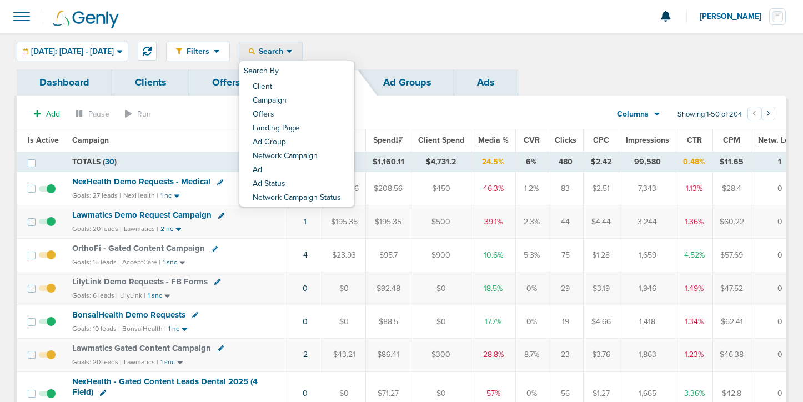
click at [354, 68] on h6 "Search By" at bounding box center [296, 71] width 115 height 18
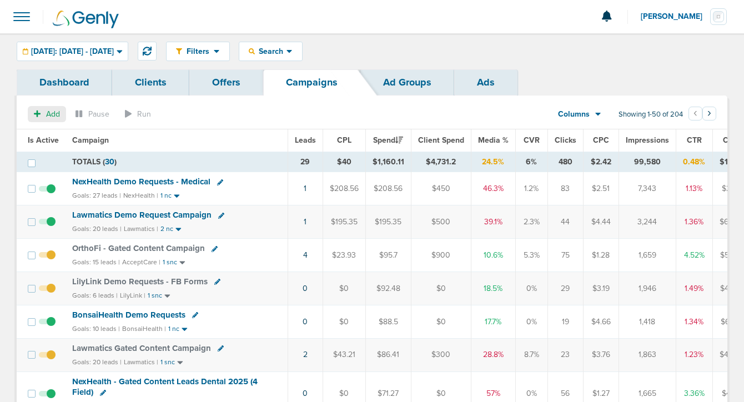
click at [51, 111] on span "Add" at bounding box center [53, 113] width 14 height 9
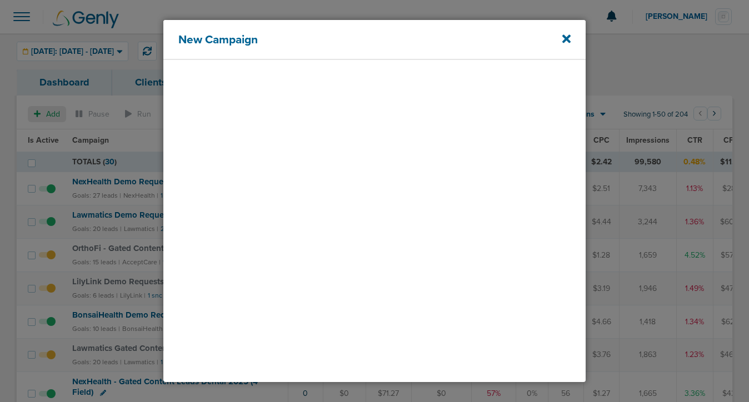
select select
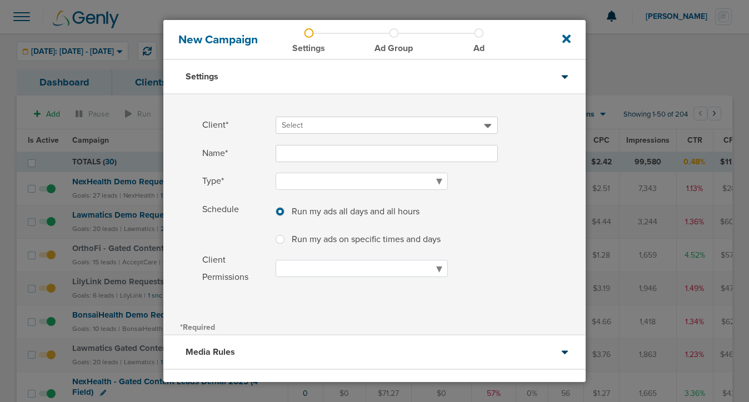
click at [305, 122] on span "Select" at bounding box center [383, 125] width 202 height 11
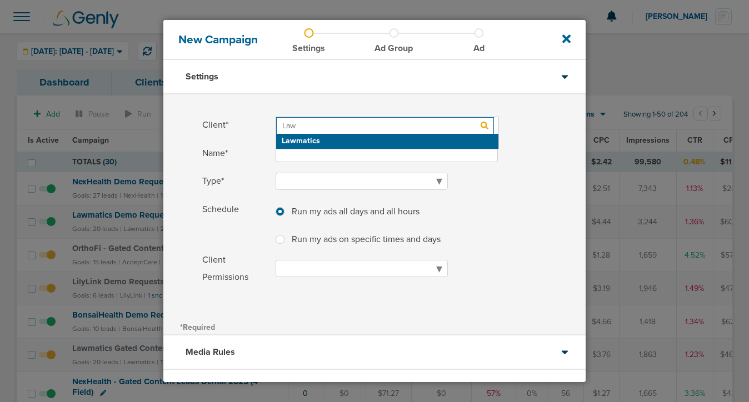
type input "Law"
click at [304, 138] on h2 "Lawmatics" at bounding box center [387, 141] width 222 height 15
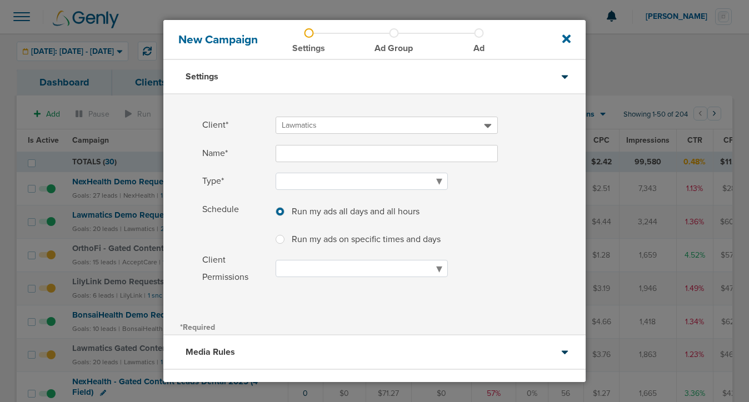
click at [329, 157] on input "Name*" at bounding box center [386, 153] width 222 height 17
type input "Lawmatics Gated Content Campaign (6 Field)"
click at [297, 176] on select "Awareness Traffic Leads Conversions Lead Magnet" at bounding box center [361, 181] width 172 height 17
select select "Leads"
click at [275, 173] on select "Awareness Traffic Leads Conversions Lead Magnet" at bounding box center [361, 181] width 172 height 17
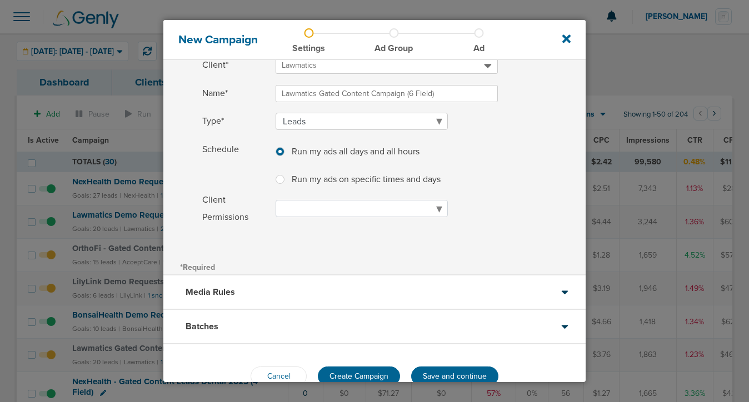
scroll to position [61, 0]
click at [289, 172] on label at bounding box center [289, 172] width 0 height 0
click at [283, 178] on input "Run my ads on specific times and days" at bounding box center [279, 177] width 9 height 11
radio input "true"
select select "1"
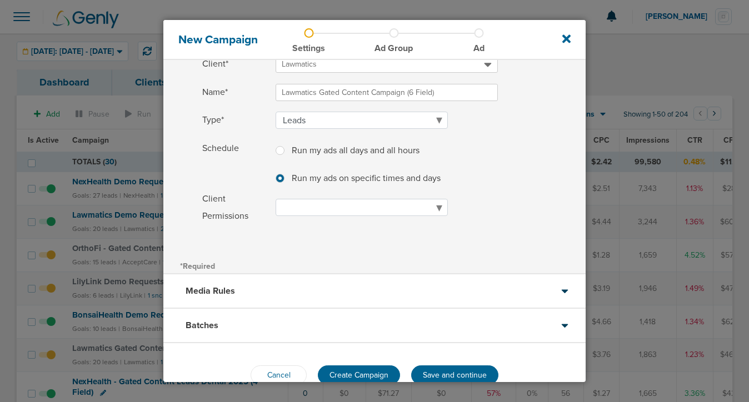
select select "2"
select select "3"
select select "4"
select select "5"
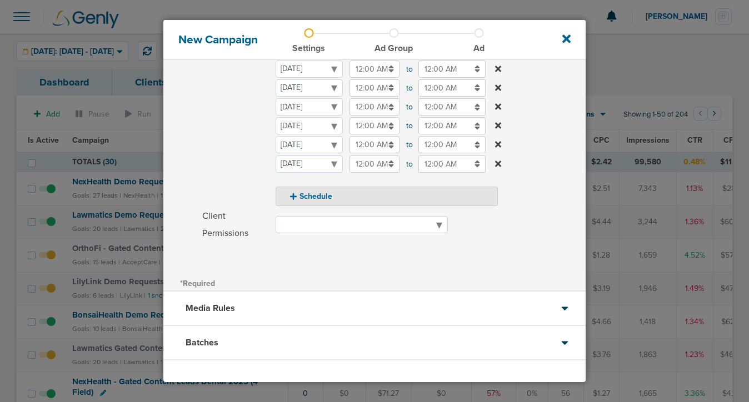
scroll to position [232, 0]
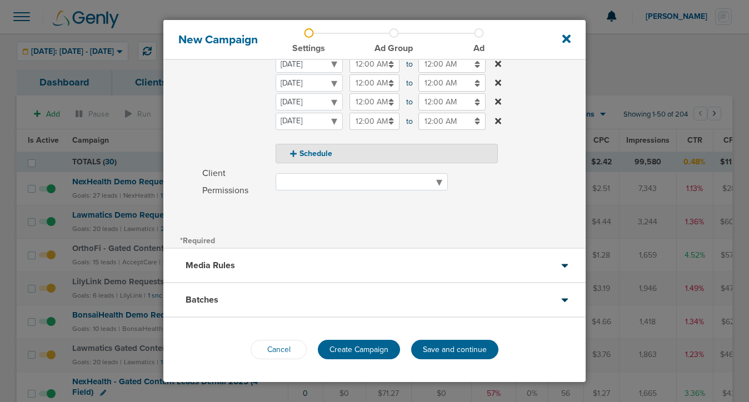
click at [285, 263] on div "Media Rules" at bounding box center [374, 266] width 422 height 34
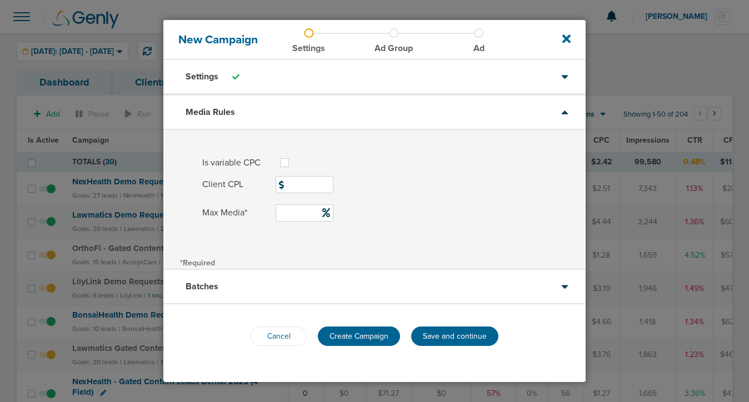
scroll to position [0, 0]
click at [299, 189] on input "Client CPL" at bounding box center [304, 183] width 58 height 17
type input "200"
click at [283, 218] on input "Max Media*" at bounding box center [304, 211] width 58 height 17
type input "25"
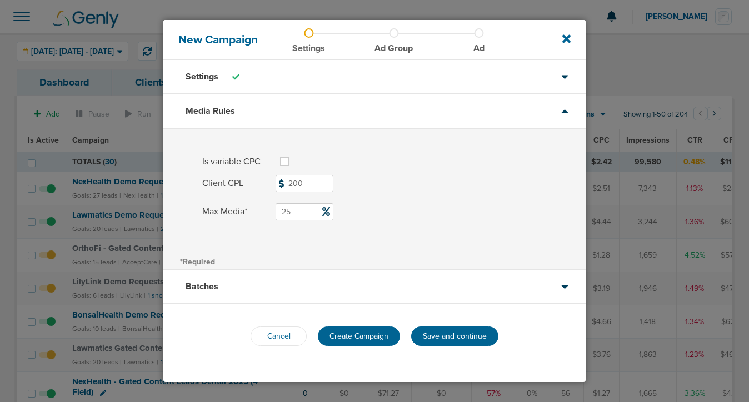
click at [385, 235] on div "Is variable CPC Max CPC Client CPL 200 Max Media* 25" at bounding box center [374, 191] width 422 height 124
click at [372, 280] on div "Batches" at bounding box center [374, 287] width 422 height 34
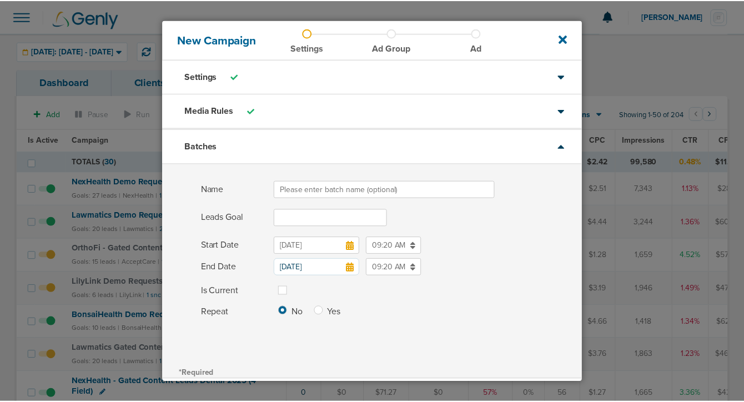
scroll to position [62, 0]
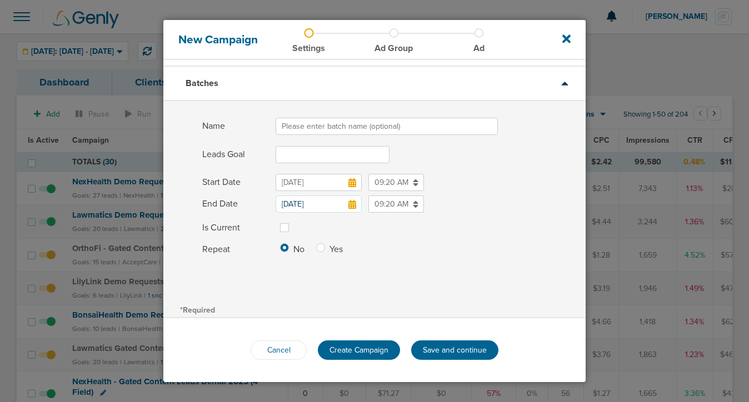
click at [309, 127] on input "Name" at bounding box center [386, 126] width 222 height 17
type input "[DATE]"
click at [301, 157] on input "Leads Goal" at bounding box center [332, 154] width 114 height 17
type input "15"
click at [353, 205] on icon at bounding box center [352, 204] width 8 height 9
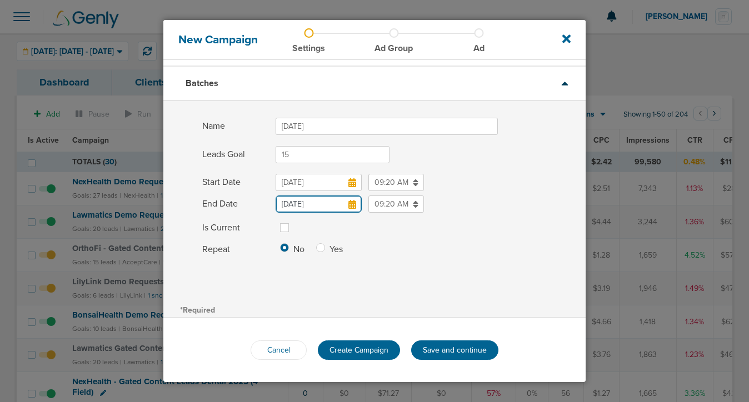
click at [353, 205] on input "[DATE]" at bounding box center [318, 204] width 86 height 17
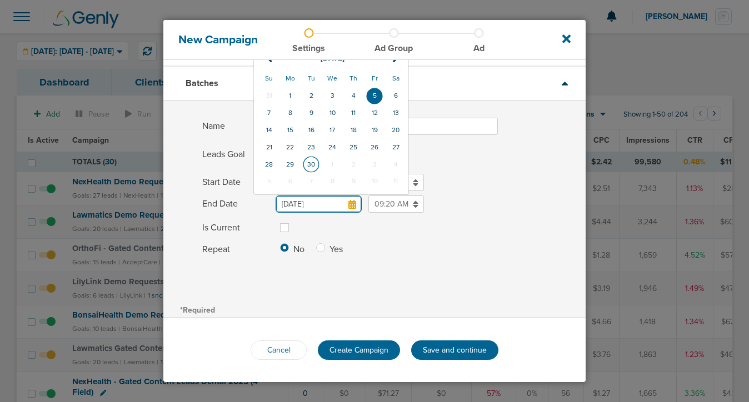
click at [312, 164] on td "30" at bounding box center [310, 164] width 21 height 17
type input "[DATE]"
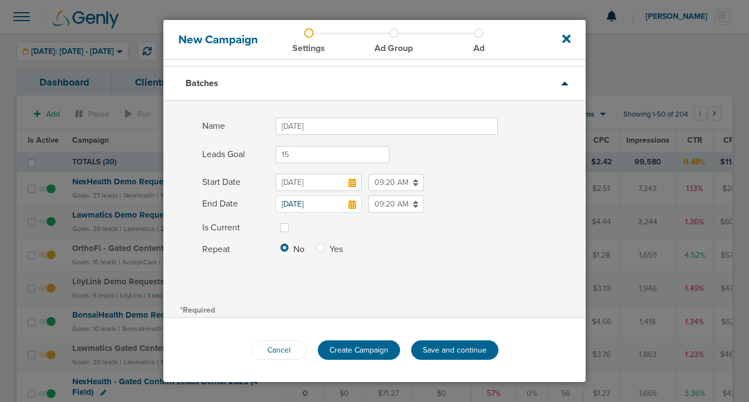
click at [293, 221] on label at bounding box center [293, 221] width 0 height 0
click at [284, 227] on input "Is Current" at bounding box center [284, 226] width 9 height 11
checkbox input "true"
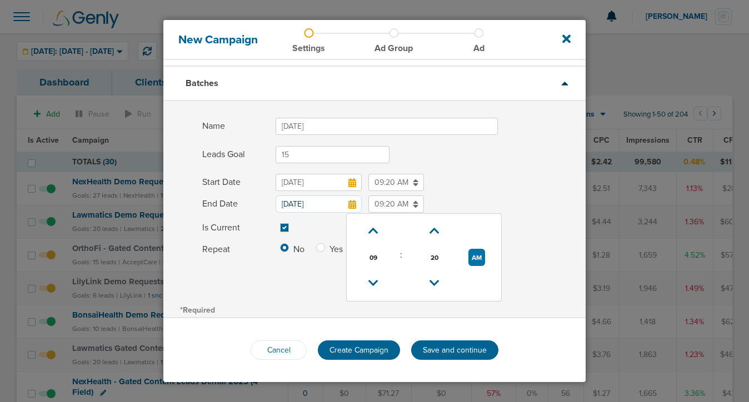
click at [386, 203] on input "09:20 AM" at bounding box center [396, 204] width 56 height 17
click at [472, 257] on button "AM" at bounding box center [476, 257] width 17 height 17
type input "09:20 PM"
click at [335, 314] on div "*Required" at bounding box center [374, 310] width 422 height 16
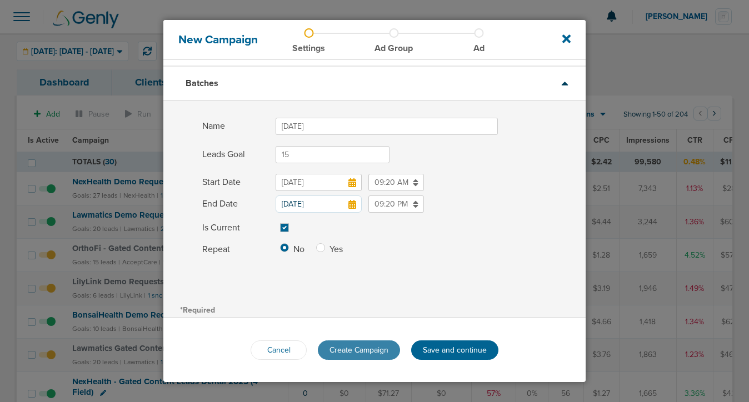
click at [343, 351] on span "Create Campaign" at bounding box center [358, 349] width 59 height 9
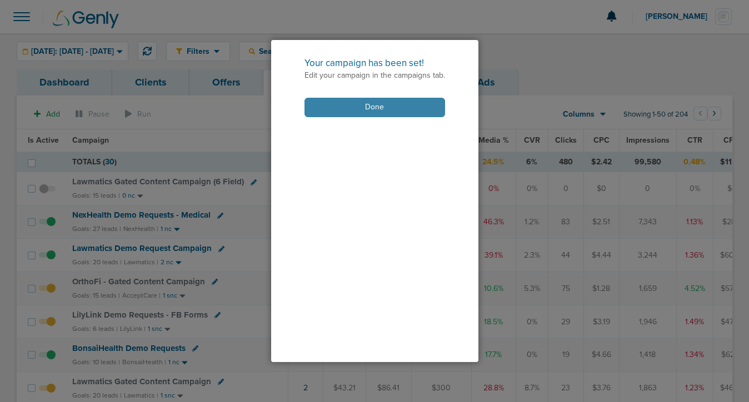
click at [410, 106] on button "Done" at bounding box center [374, 107] width 141 height 19
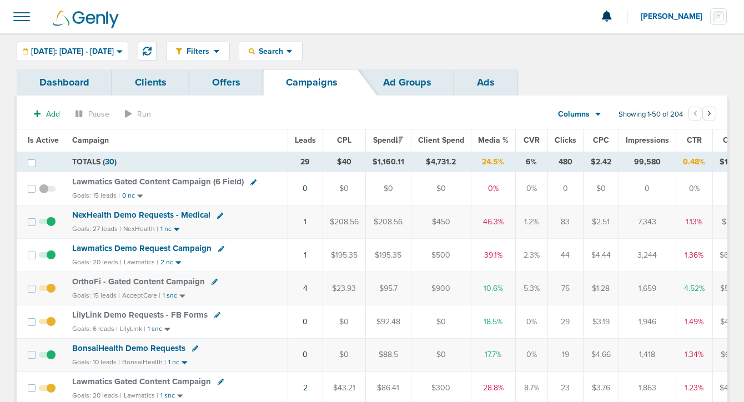
click at [102, 180] on span "Lawmatics Gated Content Campaign (6 Field)" at bounding box center [158, 182] width 172 height 10
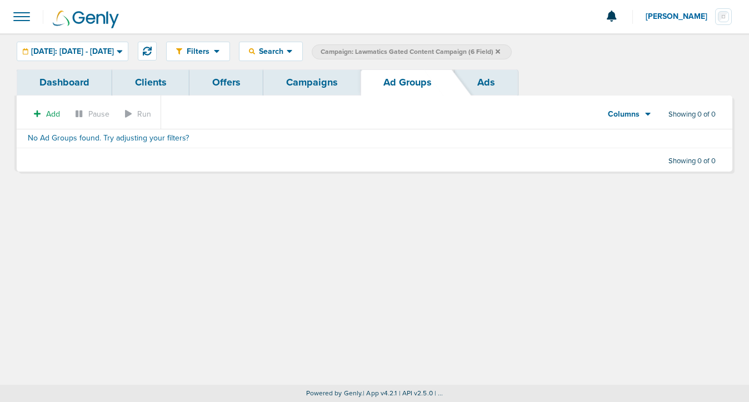
click at [168, 313] on div "Filters Active Only Settings Status Active Inactive Objectives MQL SQL Traffic …" at bounding box center [374, 209] width 749 height 352
click at [283, 85] on link "Campaigns" at bounding box center [311, 82] width 97 height 26
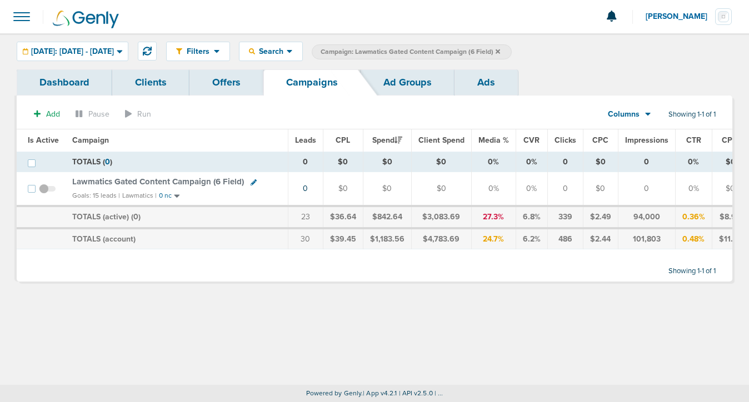
click at [500, 48] on icon at bounding box center [497, 51] width 4 height 7
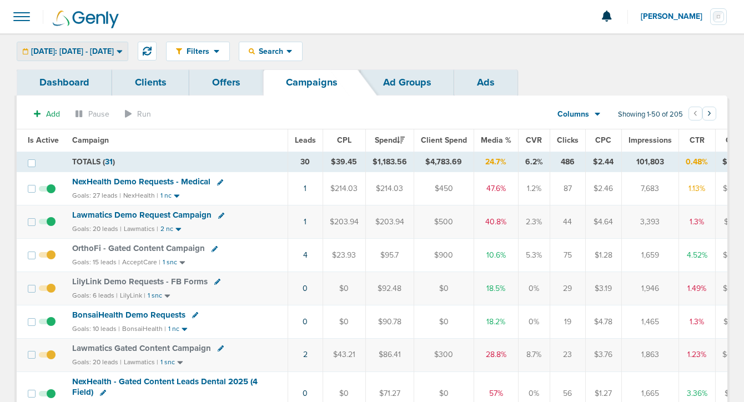
click at [68, 56] on div "[DATE]: [DATE] - [DATE]" at bounding box center [72, 51] width 111 height 18
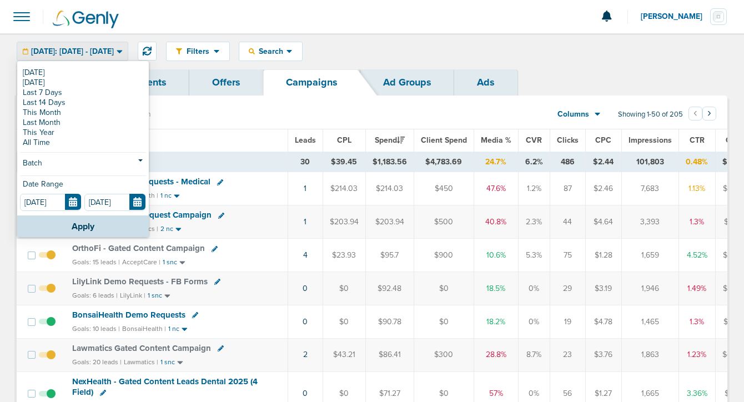
click at [68, 56] on div "[DATE]: [DATE] - [DATE]" at bounding box center [72, 51] width 111 height 18
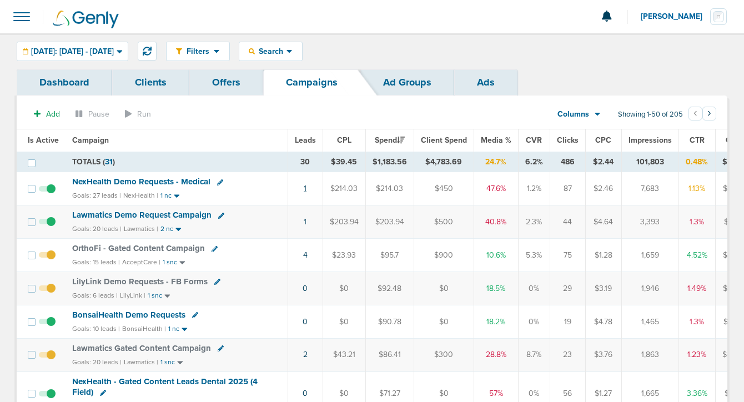
click at [304, 189] on link "1" at bounding box center [305, 188] width 3 height 9
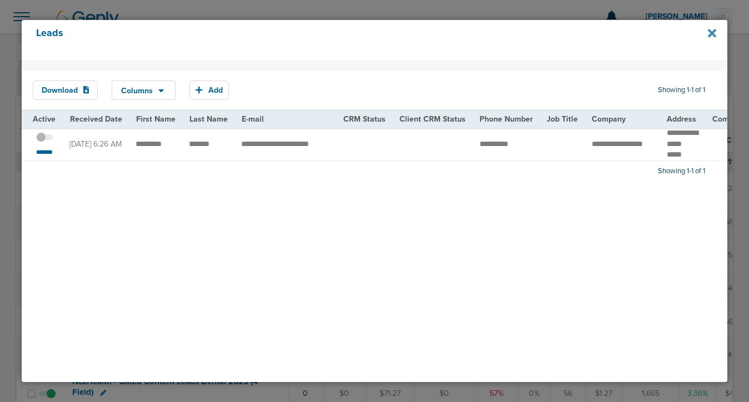
click at [709, 33] on icon at bounding box center [712, 33] width 8 height 8
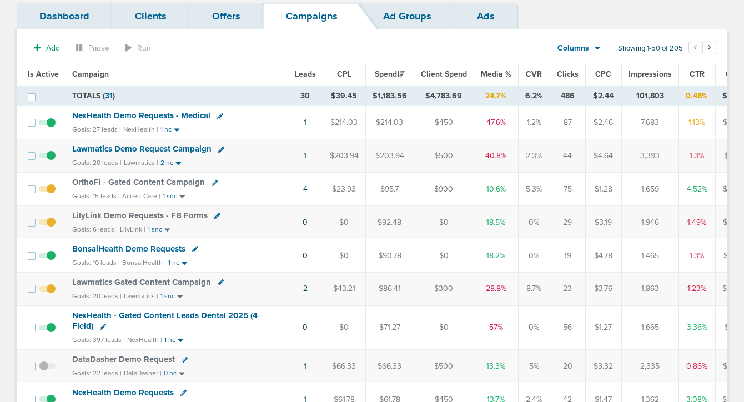
scroll to position [73, 0]
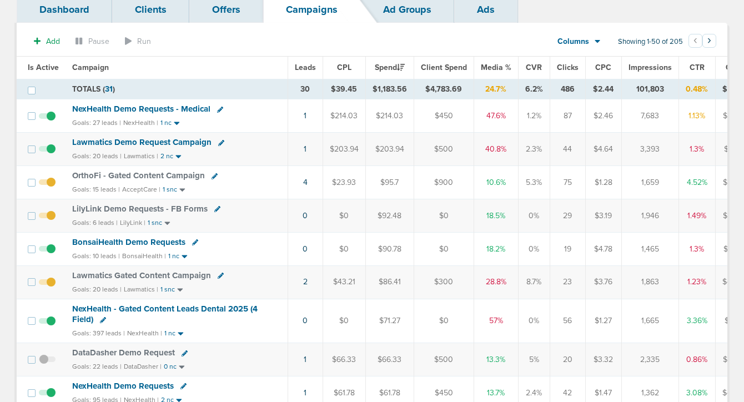
click at [94, 244] on span "BonsaiHealth Demo Requests" at bounding box center [128, 242] width 113 height 10
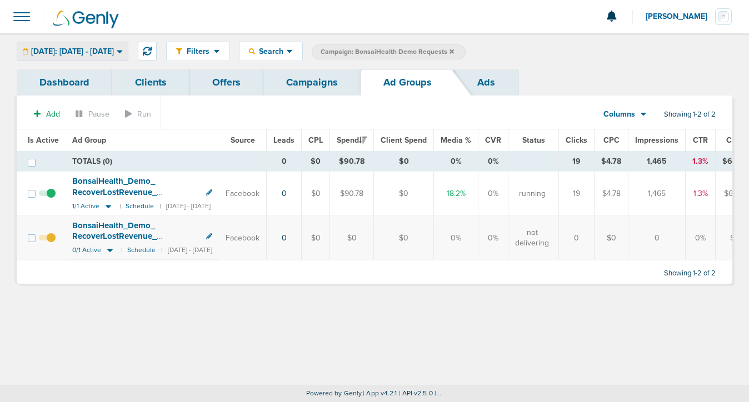
click at [64, 50] on span "[DATE]: [DATE] - [DATE]" at bounding box center [72, 52] width 83 height 8
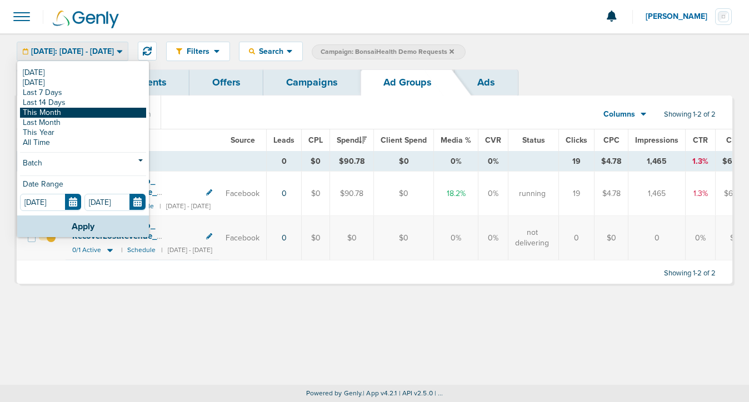
click at [56, 114] on link "This Month" at bounding box center [83, 113] width 126 height 10
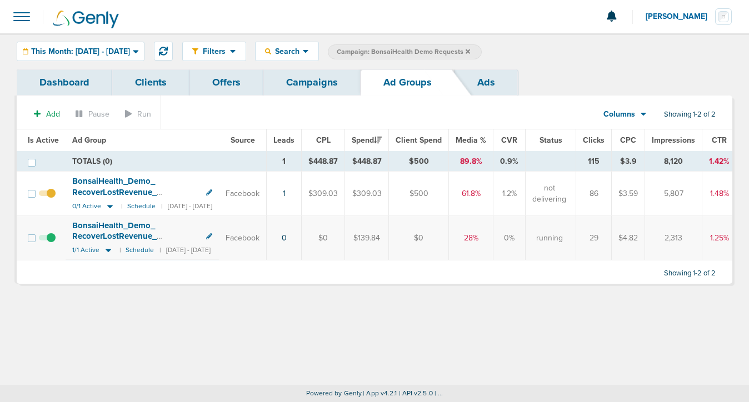
click at [50, 243] on span at bounding box center [47, 243] width 17 height 0
click at [47, 240] on input "checkbox" at bounding box center [47, 240] width 0 height 0
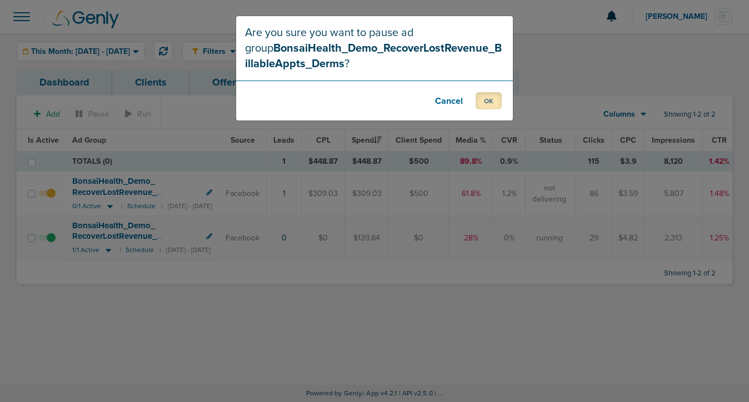
click at [485, 101] on button "OK" at bounding box center [488, 100] width 26 height 17
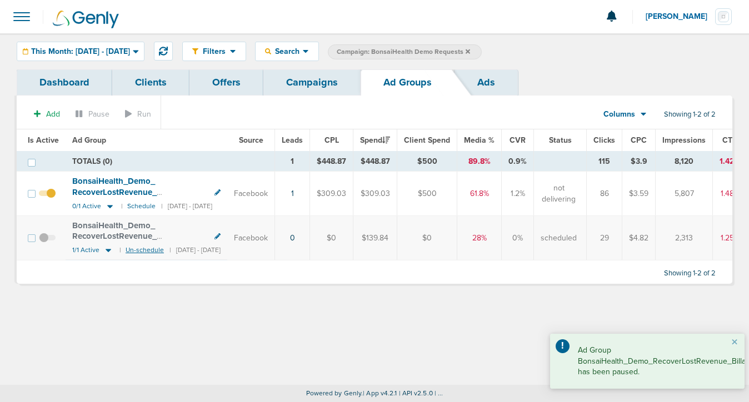
click at [136, 248] on small "Un-schedule" at bounding box center [145, 250] width 38 height 8
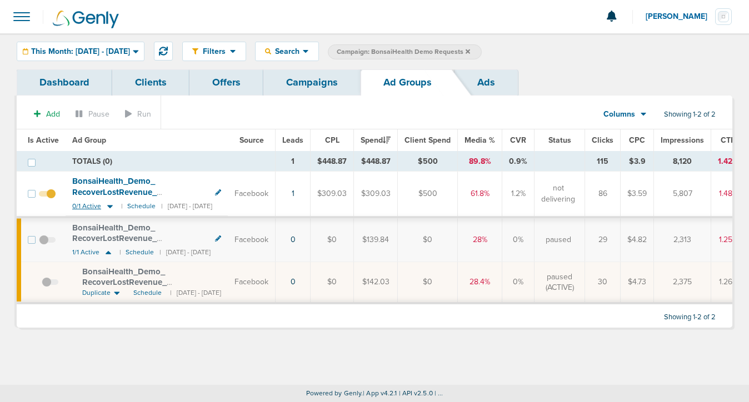
click at [107, 208] on icon at bounding box center [109, 206] width 11 height 9
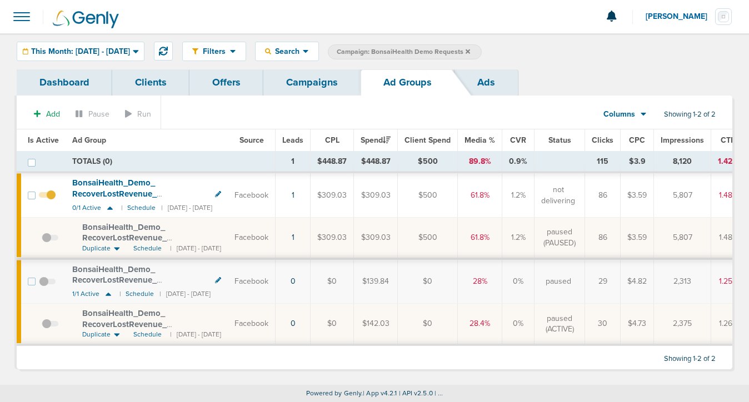
click at [144, 233] on span "BonsaiHealth_ Demo_ RecoverLostRevenue_ AIForDermatology_ Derms_ [DATE]?id=193&…" at bounding box center [148, 243] width 132 height 43
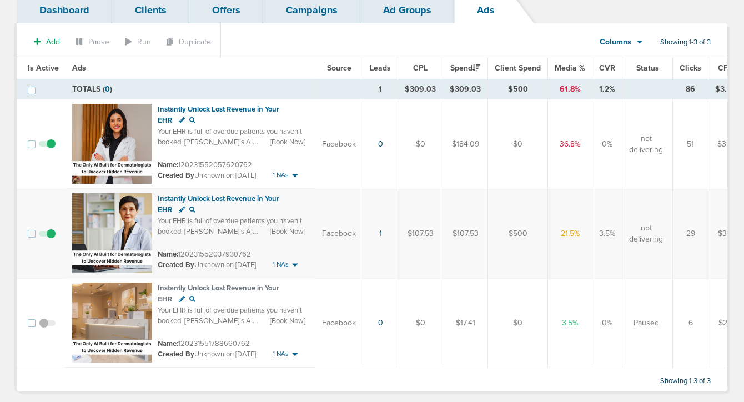
click at [46, 329] on span at bounding box center [47, 329] width 17 height 0
click at [47, 325] on input "checkbox" at bounding box center [47, 325] width 0 height 0
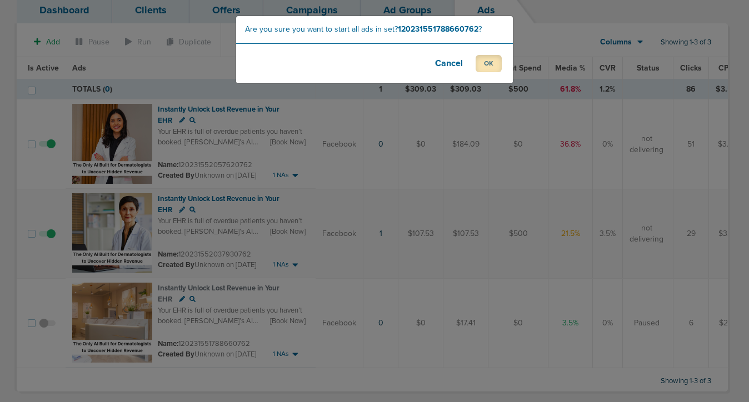
click at [490, 64] on button "OK" at bounding box center [488, 63] width 26 height 17
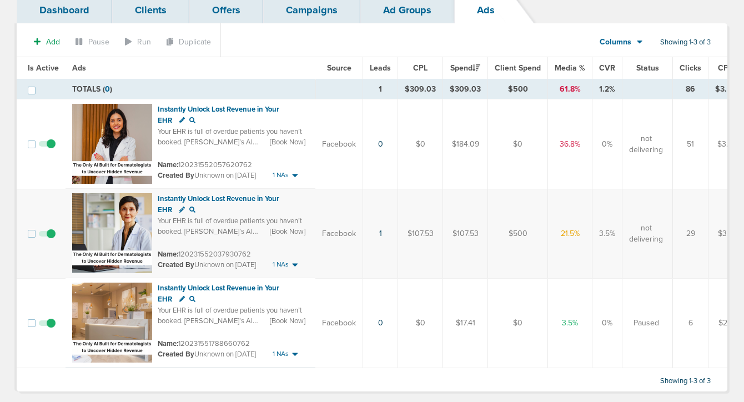
click at [293, 19] on link "Campaigns" at bounding box center [311, 10] width 97 height 26
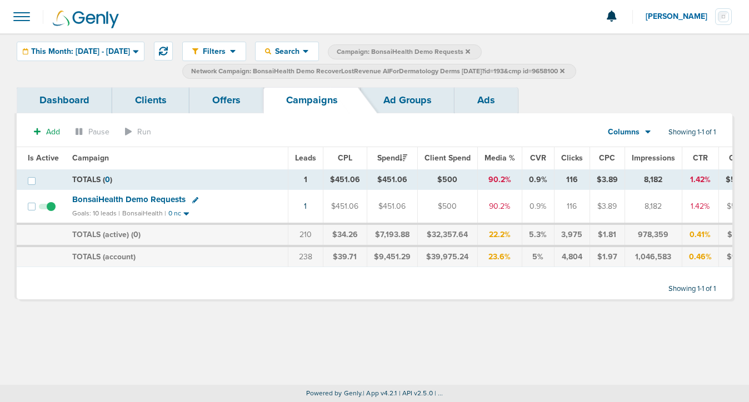
click at [147, 200] on span "BonsaiHealth Demo Requests" at bounding box center [128, 199] width 113 height 10
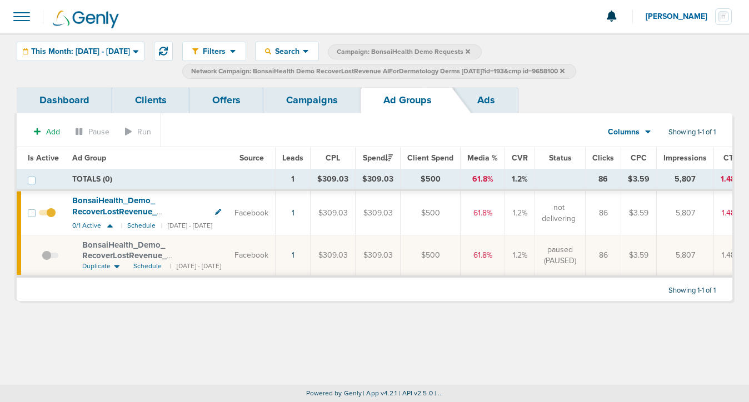
click at [576, 69] on label "Network Campaign: BonsaiHealth Demo RecoverLostRevenue AIForDermatology Derms […" at bounding box center [379, 71] width 394 height 15
click at [564, 72] on icon at bounding box center [562, 70] width 4 height 4
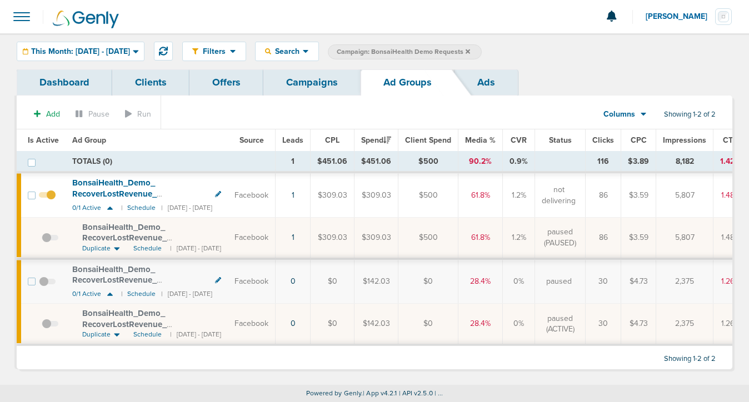
click at [487, 75] on link "Ads" at bounding box center [485, 82] width 63 height 26
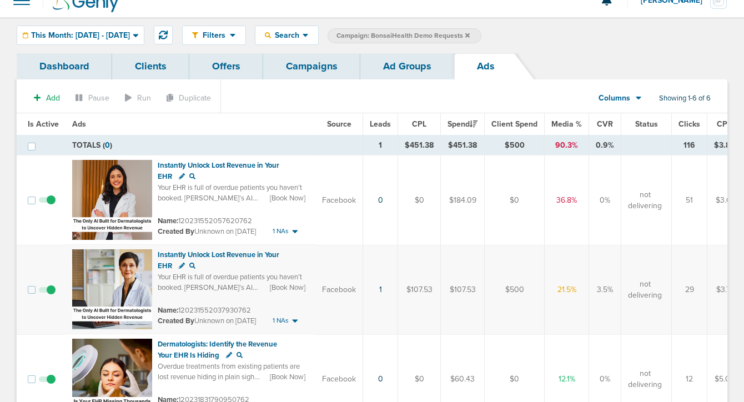
scroll to position [26, 0]
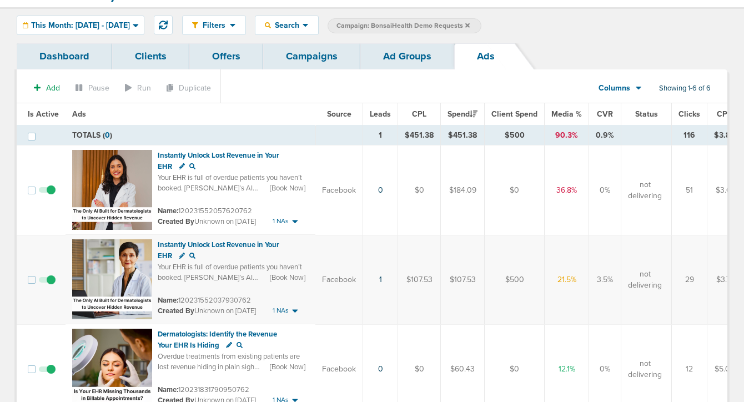
click at [309, 60] on link "Campaigns" at bounding box center [311, 56] width 97 height 26
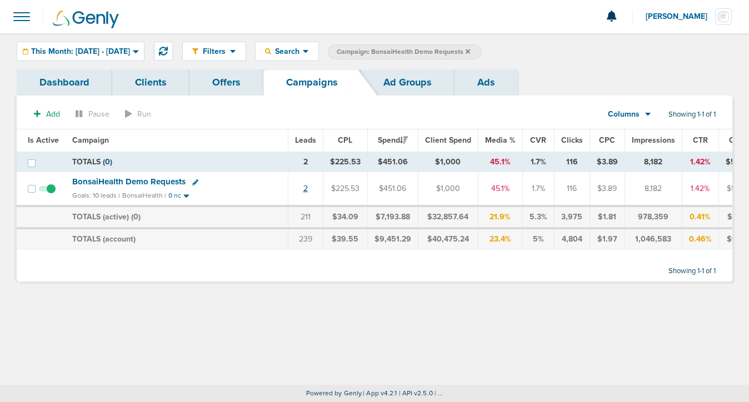
click at [304, 188] on link "2" at bounding box center [305, 188] width 4 height 9
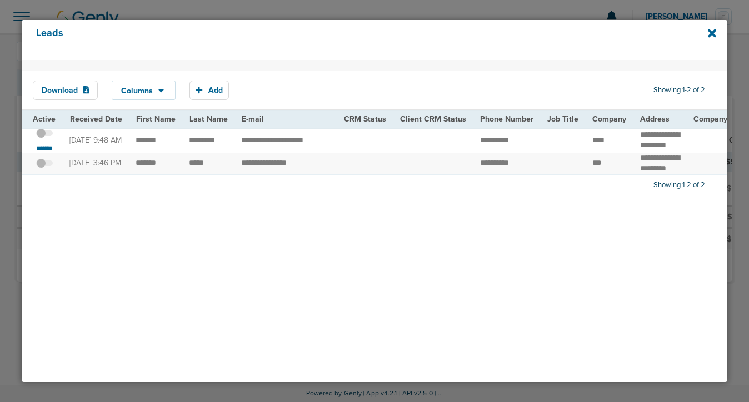
click at [47, 139] on span at bounding box center [44, 139] width 17 height 0
click at [44, 135] on input "checkbox" at bounding box center [44, 135] width 0 height 0
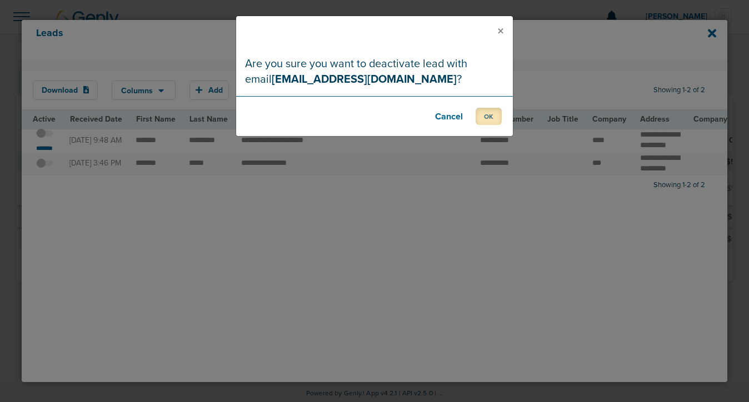
click at [478, 117] on button "OK" at bounding box center [488, 116] width 26 height 17
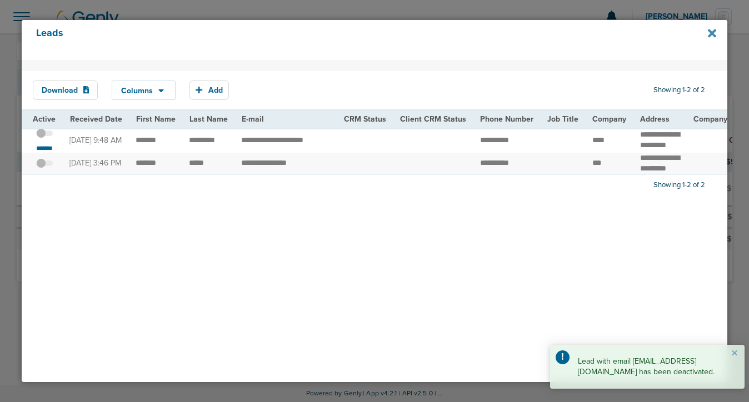
click at [709, 34] on icon at bounding box center [712, 33] width 8 height 8
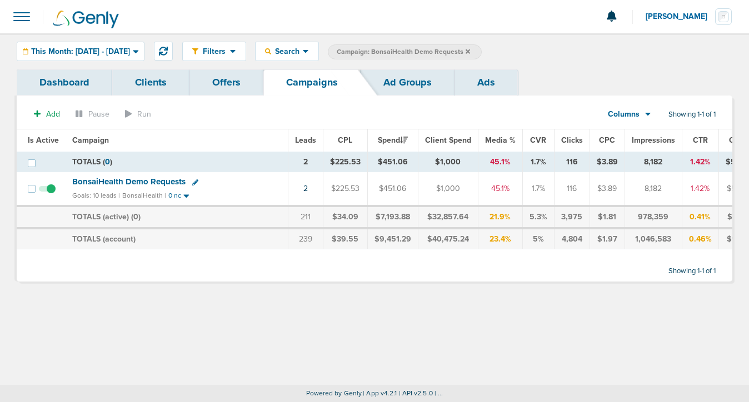
click at [470, 53] on icon at bounding box center [467, 51] width 4 height 4
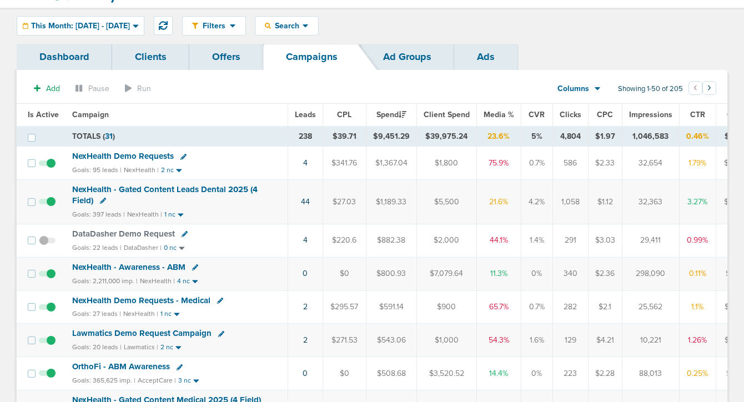
scroll to position [32, 0]
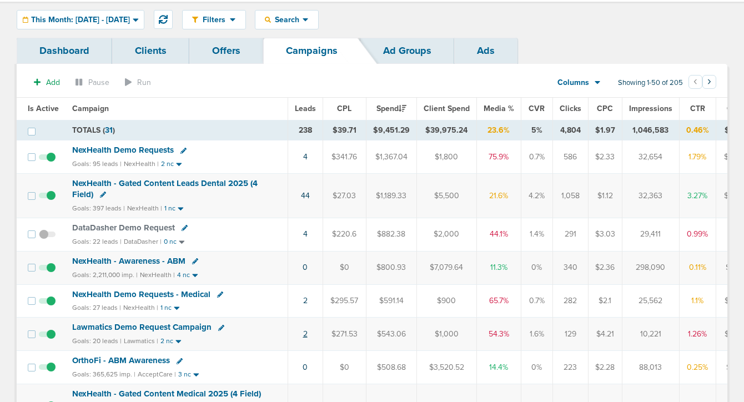
click at [304, 335] on link "2" at bounding box center [305, 333] width 4 height 9
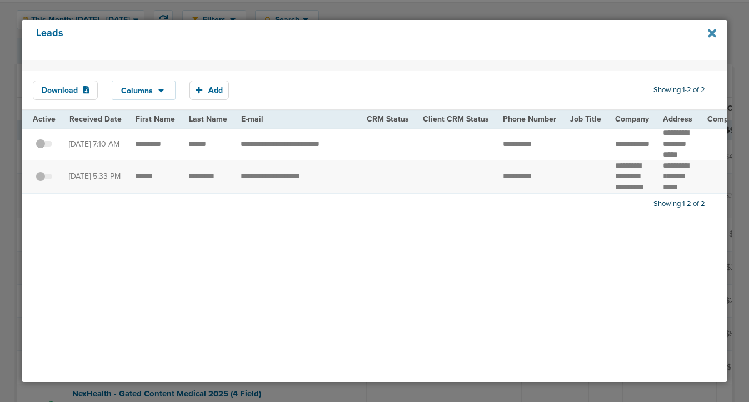
click at [709, 31] on icon at bounding box center [712, 33] width 8 height 8
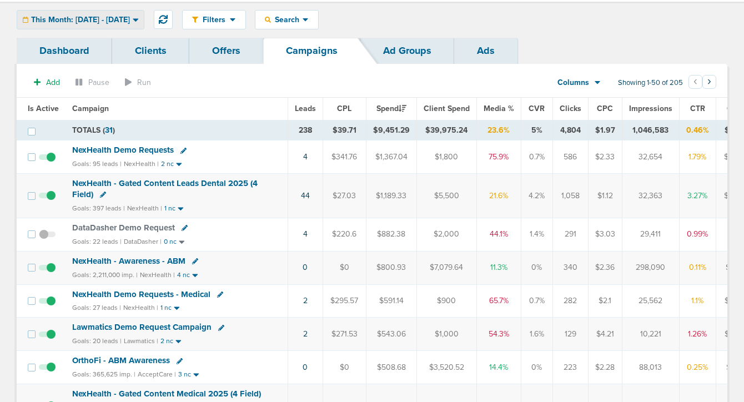
click at [77, 18] on span "This Month: [DATE] - [DATE]" at bounding box center [80, 20] width 99 height 8
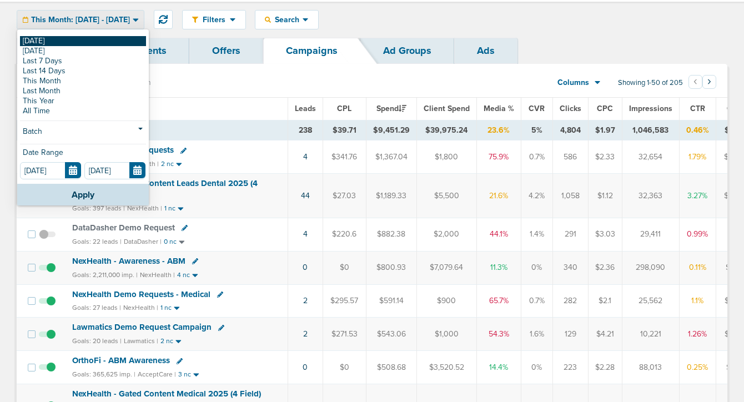
click at [72, 42] on link "[DATE]" at bounding box center [83, 41] width 126 height 10
